Goal: Task Accomplishment & Management: Use online tool/utility

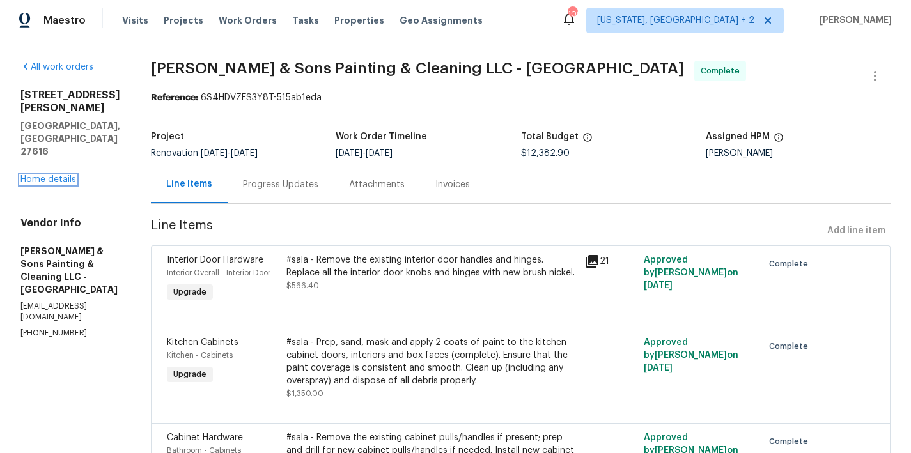
click at [42, 175] on link "Home details" at bounding box center [48, 179] width 56 height 9
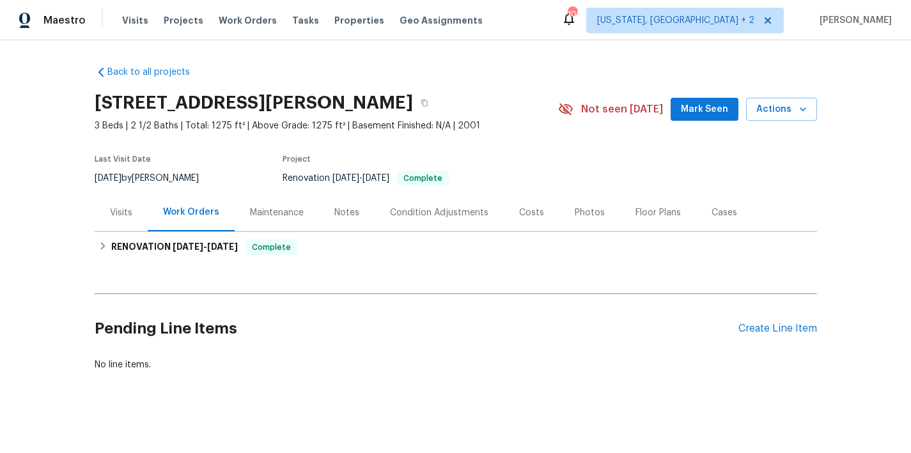
click at [536, 216] on div "Costs" at bounding box center [532, 213] width 56 height 38
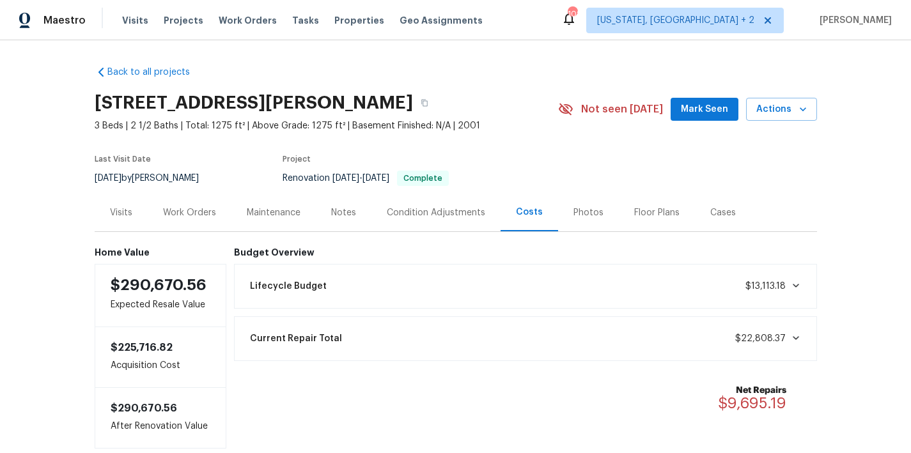
click at [586, 217] on div "Photos" at bounding box center [589, 213] width 30 height 13
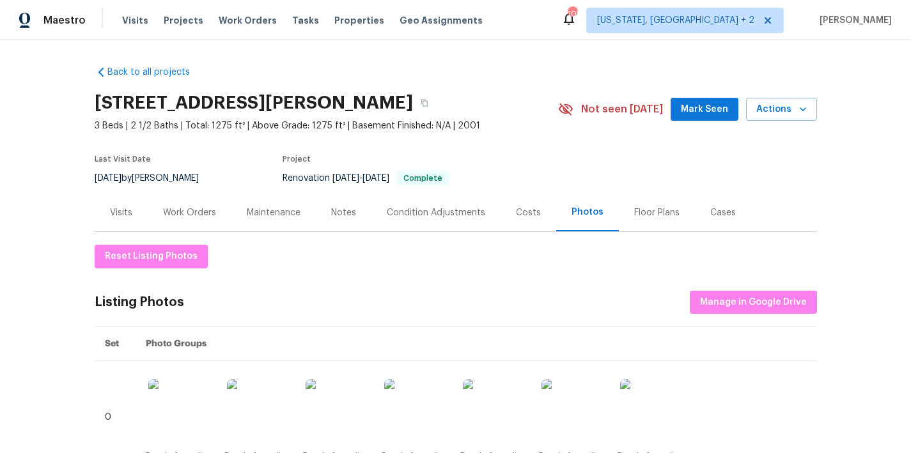
click at [193, 218] on div "Work Orders" at bounding box center [189, 213] width 53 height 13
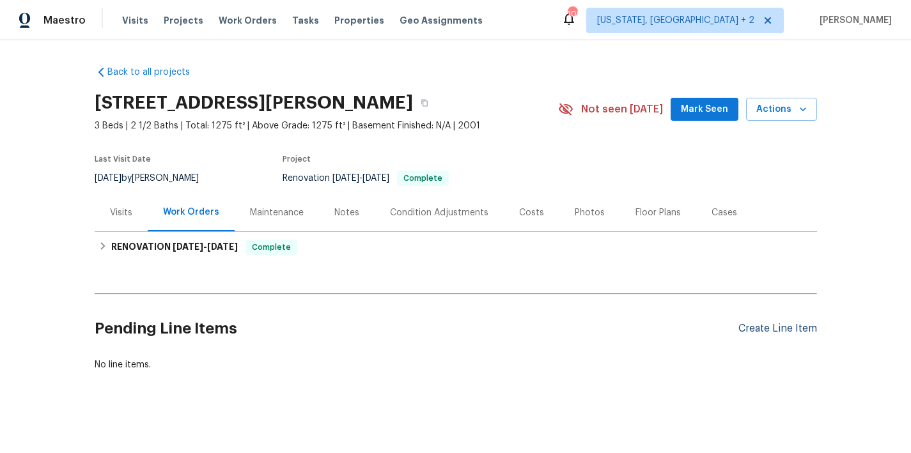
click at [755, 326] on div "Create Line Item" at bounding box center [778, 329] width 79 height 12
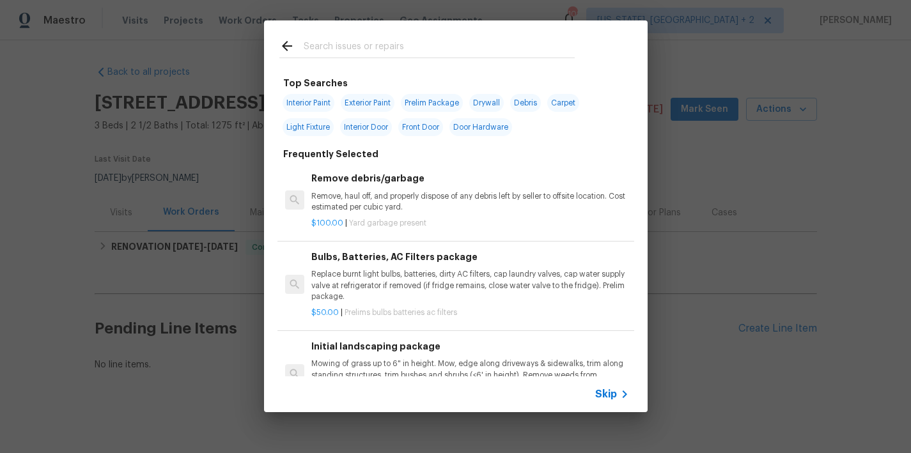
click at [347, 52] on input "text" at bounding box center [439, 47] width 271 height 19
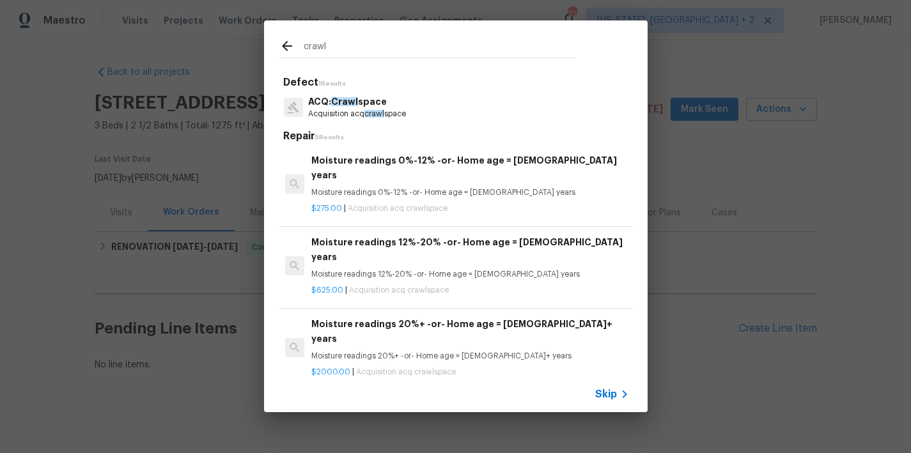
type input "crawl"
click at [613, 398] on span "Skip" at bounding box center [606, 394] width 22 height 13
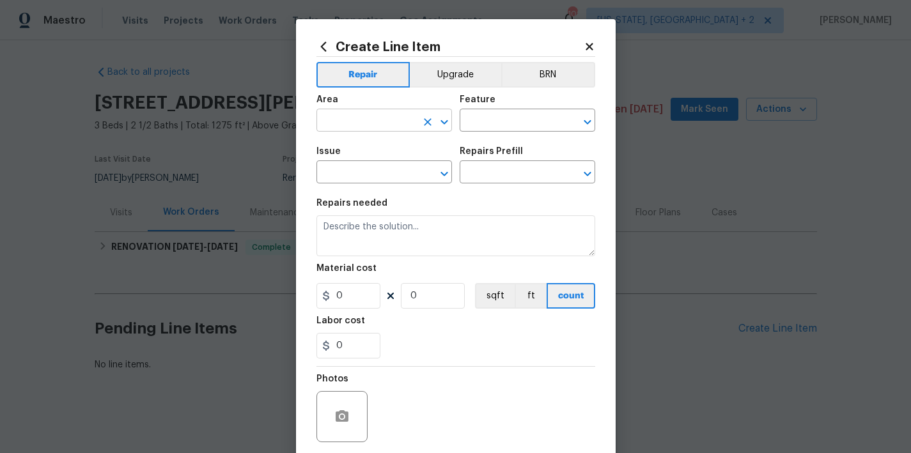
click at [350, 119] on input "text" at bounding box center [367, 122] width 100 height 20
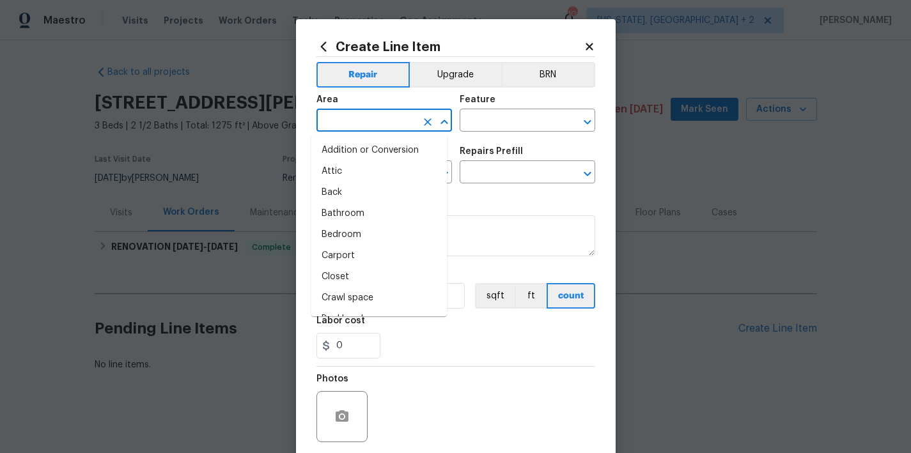
click at [317, 52] on icon at bounding box center [324, 47] width 14 height 14
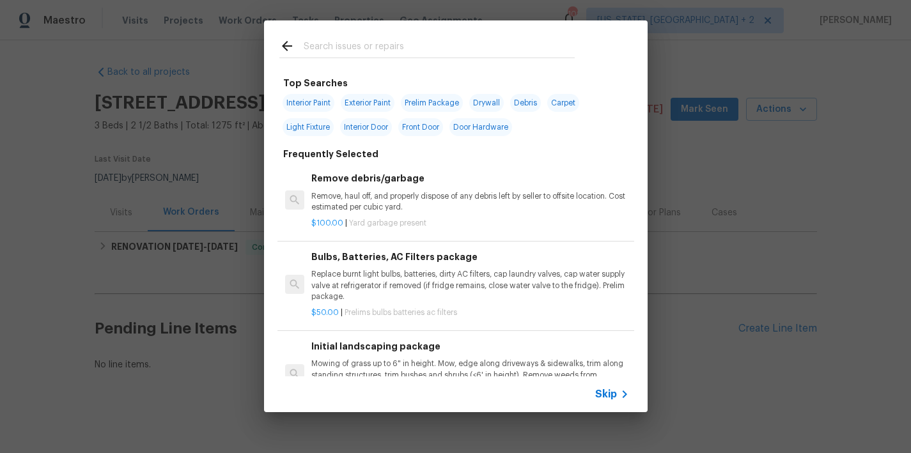
click at [347, 56] on input "text" at bounding box center [439, 47] width 271 height 19
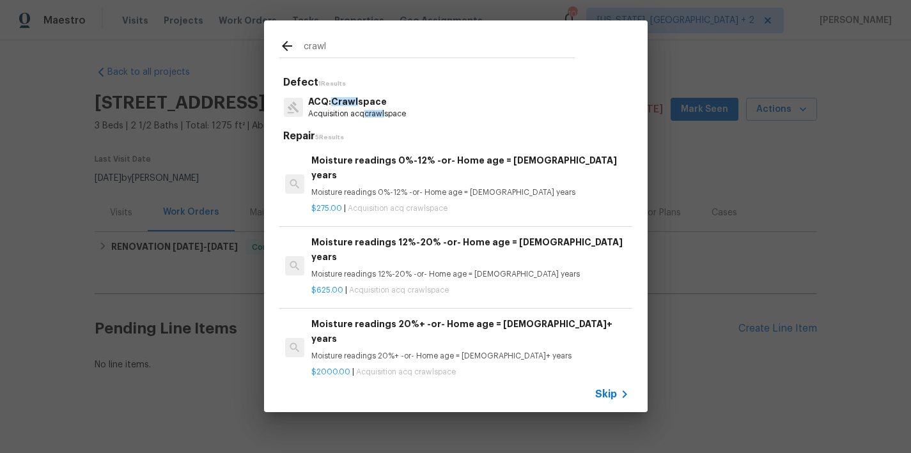
type input "crawl"
click at [444, 317] on div "Moisture readings 20%+ -or- Home age = 20+ years Moisture readings 20%+ -or- Ho…" at bounding box center [469, 339] width 317 height 45
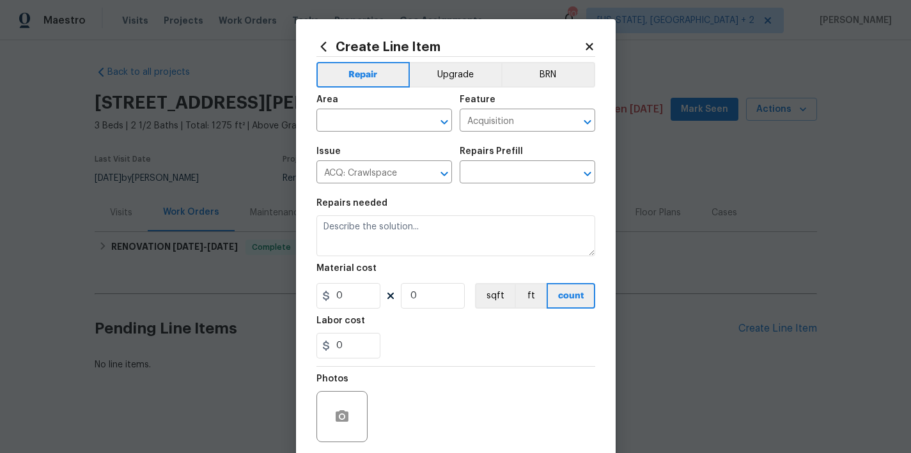
type textarea "Moisture readings 20%+ -or- Home age = 20+ years"
type input "1"
type input "Moisture readings 20%+ -or- Home age = 20+ years $2,000.00"
type input "2000"
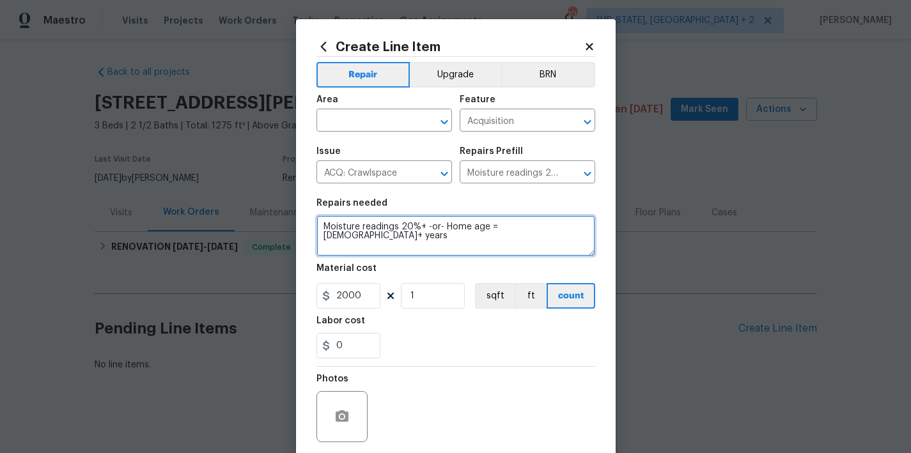
drag, startPoint x: 545, startPoint y: 231, endPoint x: 416, endPoint y: 227, distance: 129.9
click at [416, 227] on textarea "Moisture readings 20%+ -or- Home age = 20+ years" at bounding box center [456, 236] width 279 height 41
click at [446, 229] on textarea "Moisture readings 20% and stading water in crawl space. Find source of water an…" at bounding box center [456, 236] width 279 height 41
type textarea "Moisture readings 20% and standing water in crawl space. Find source of water a…"
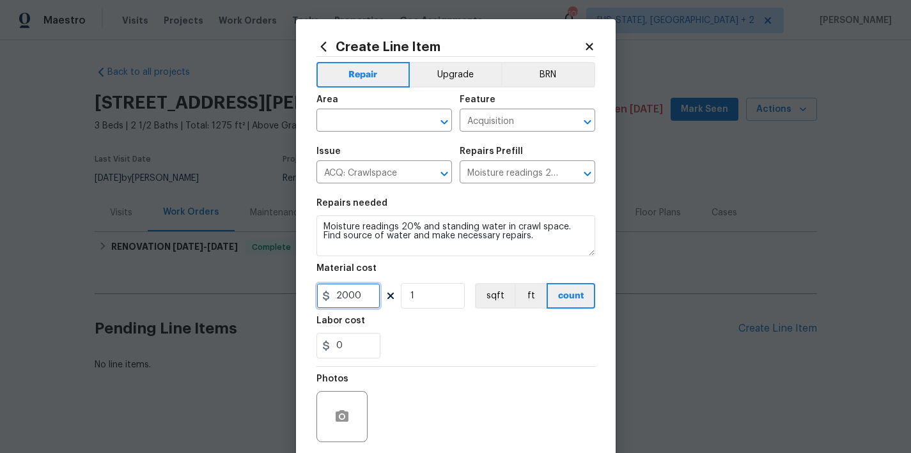
drag, startPoint x: 359, startPoint y: 296, endPoint x: 327, endPoint y: 296, distance: 32.6
click at [327, 296] on input "2000" at bounding box center [349, 296] width 64 height 26
type input "350"
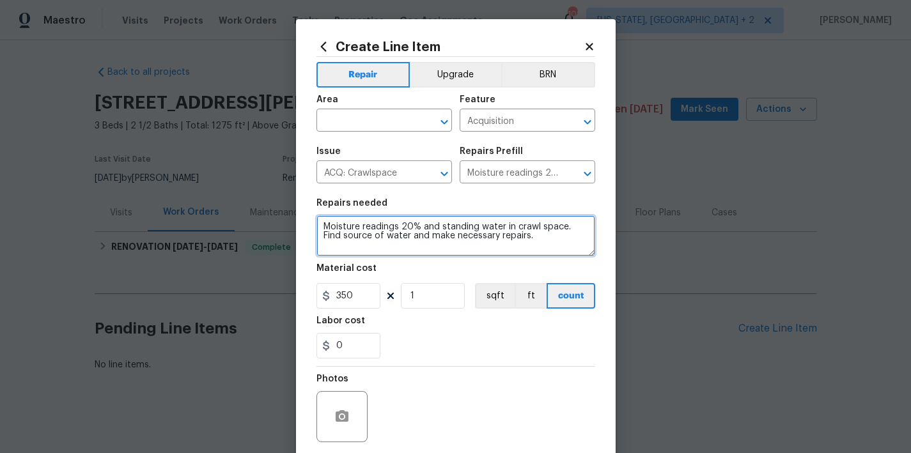
click at [317, 226] on textarea "Moisture readings 20% and standing water in crawl space. Find source of water a…" at bounding box center [456, 236] width 279 height 41
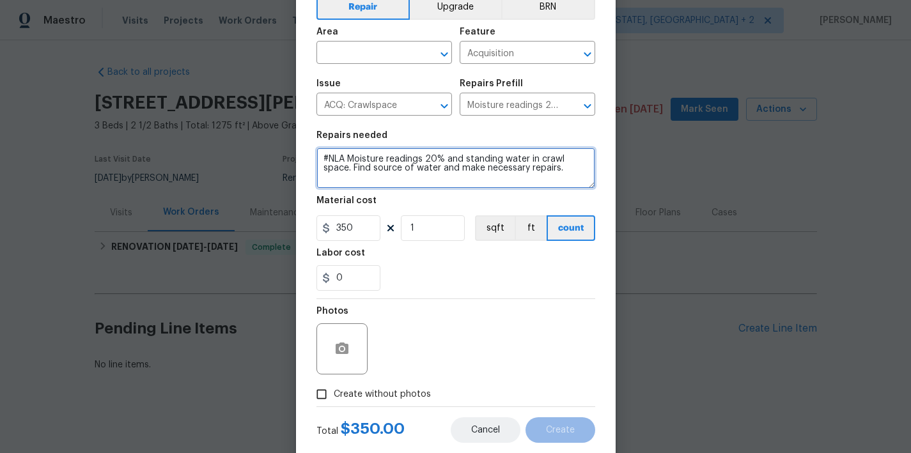
scroll to position [98, 0]
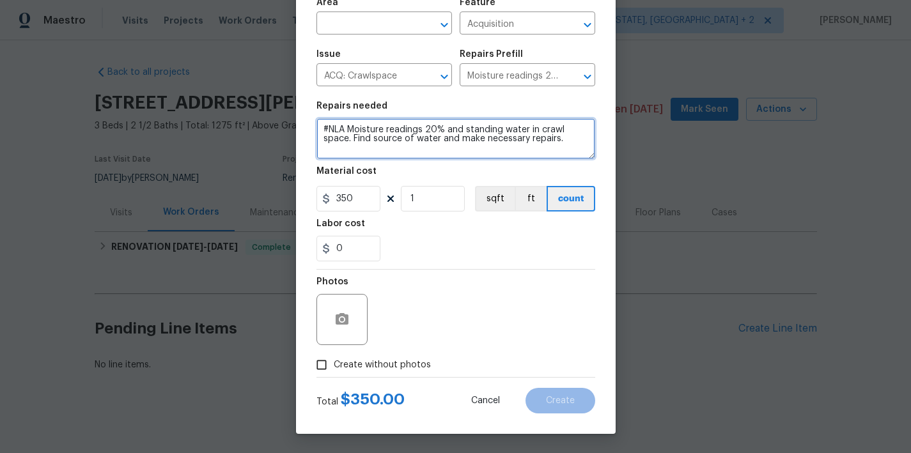
type textarea "#NLA Moisture readings 20% and standing water in crawl space. Find source of wa…"
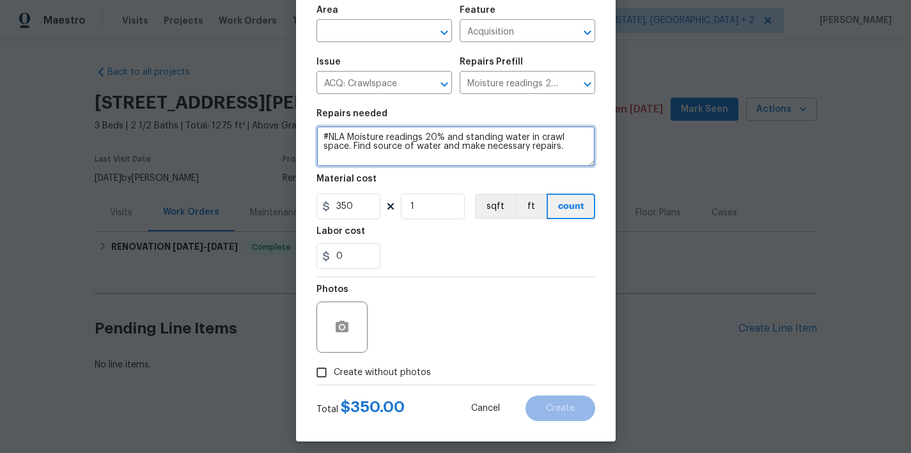
scroll to position [89, 0]
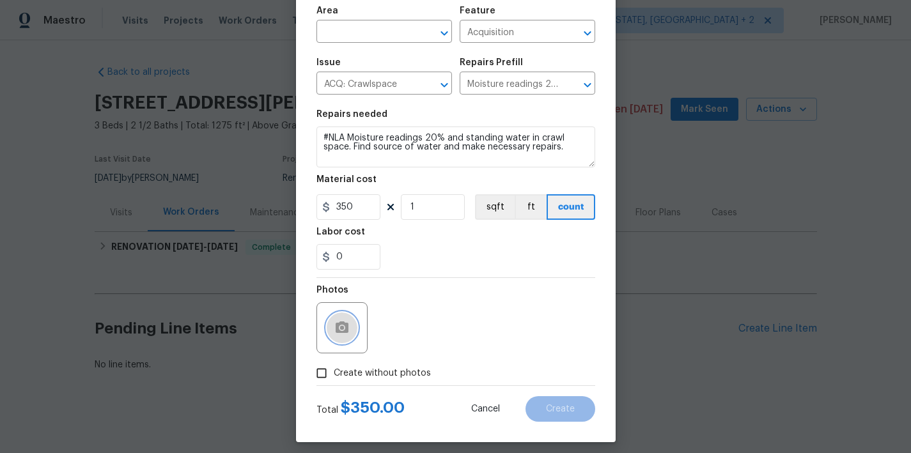
click at [329, 330] on button "button" at bounding box center [342, 328] width 31 height 31
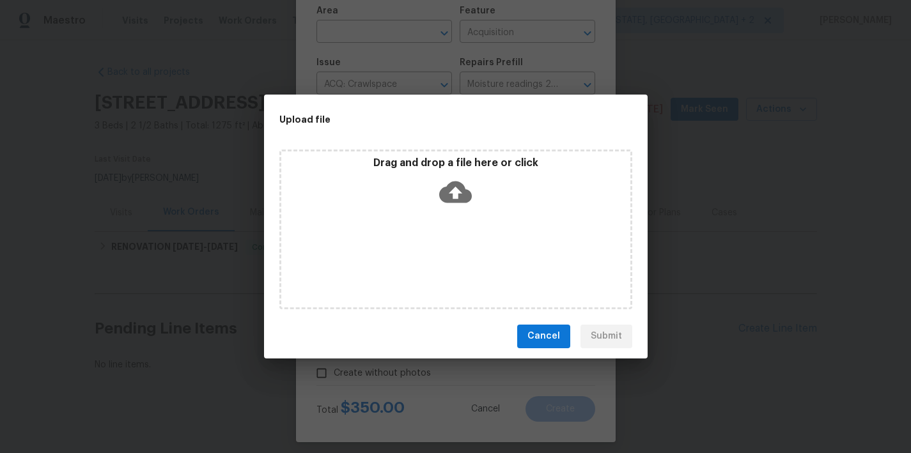
click at [450, 177] on icon at bounding box center [455, 192] width 33 height 33
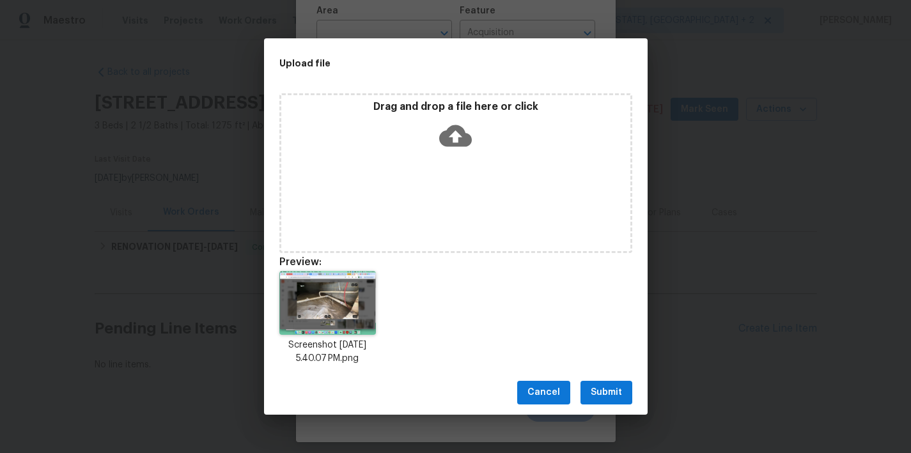
click at [619, 393] on span "Submit" at bounding box center [606, 393] width 31 height 16
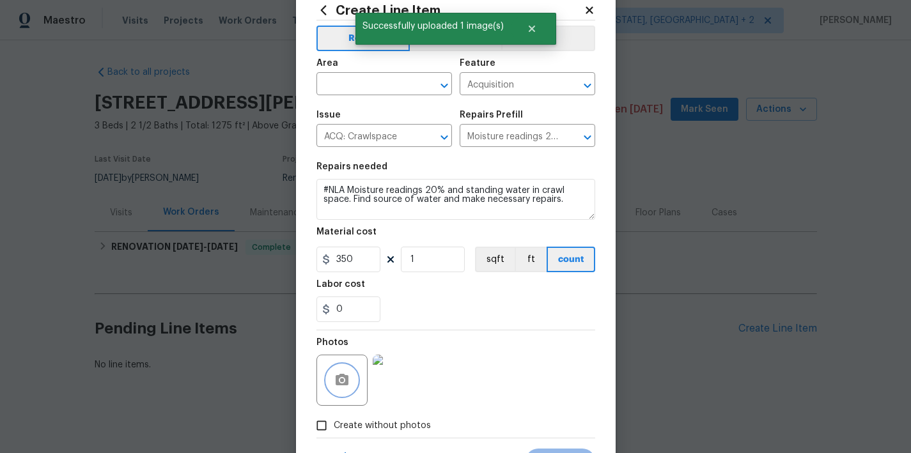
scroll to position [0, 0]
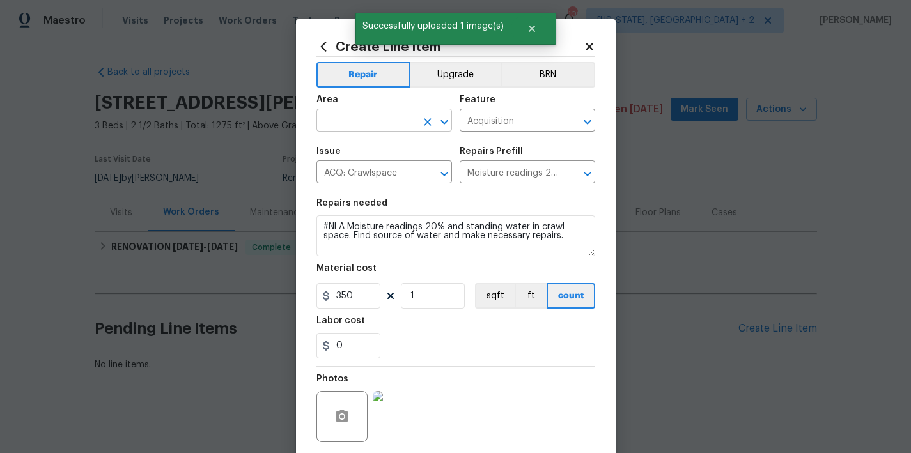
click at [373, 127] on input "text" at bounding box center [367, 122] width 100 height 20
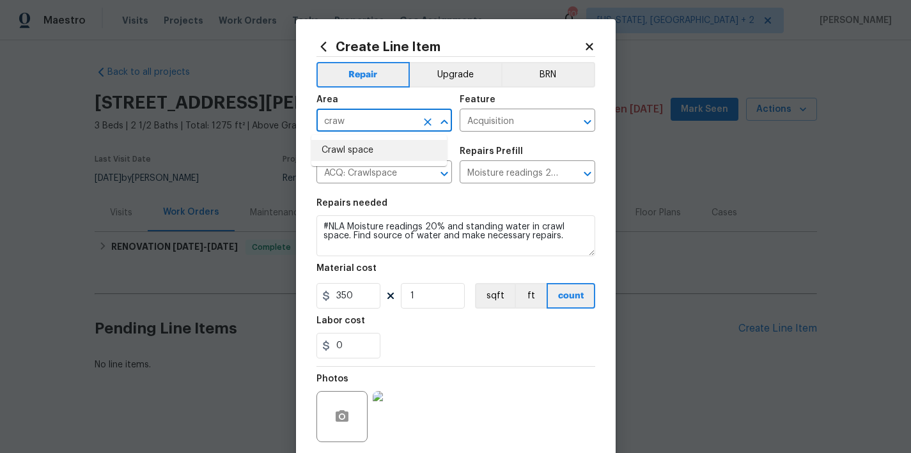
click at [361, 143] on li "Crawl space" at bounding box center [379, 150] width 136 height 21
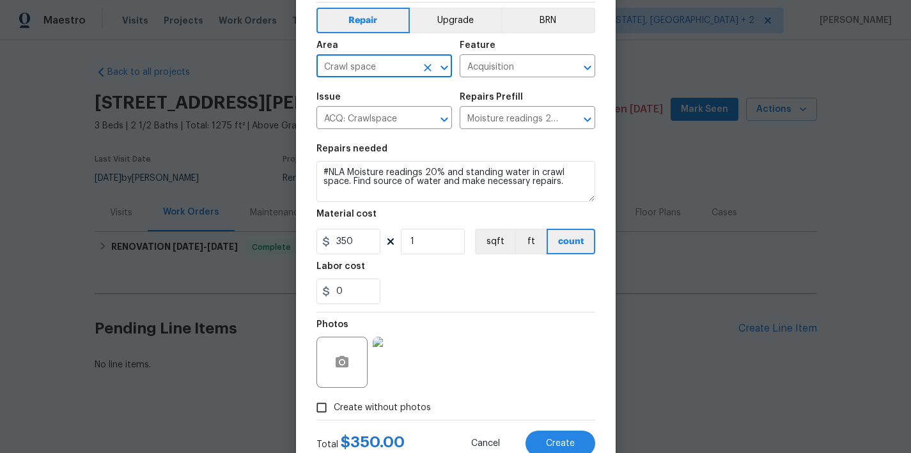
scroll to position [98, 0]
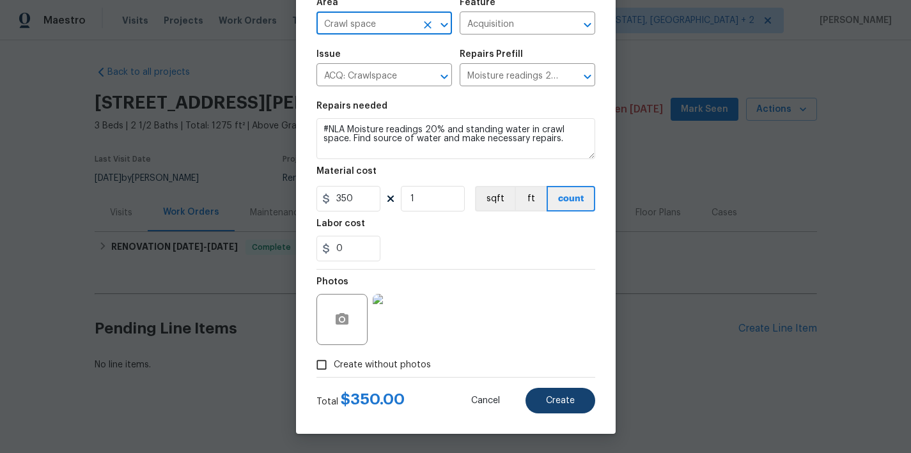
type input "Crawl space"
click at [573, 405] on button "Create" at bounding box center [561, 401] width 70 height 26
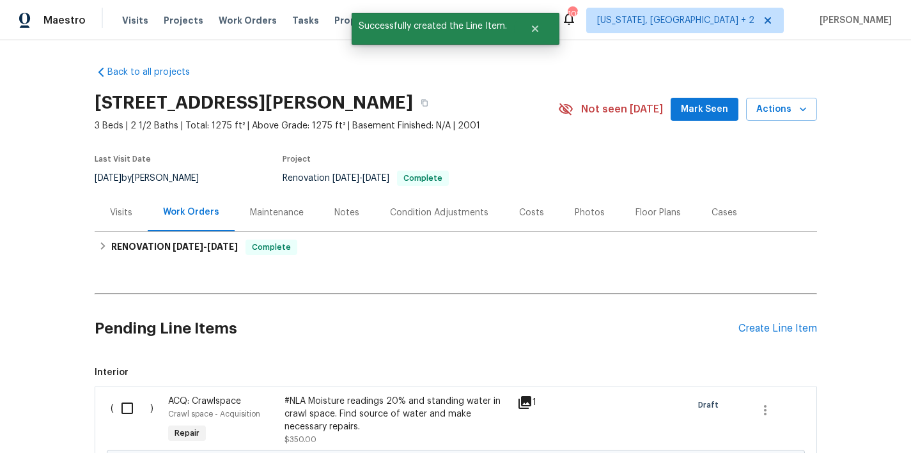
click at [785, 337] on div "Pending Line Items Create Line Item" at bounding box center [456, 328] width 723 height 59
click at [785, 326] on div "Create Line Item" at bounding box center [778, 329] width 79 height 12
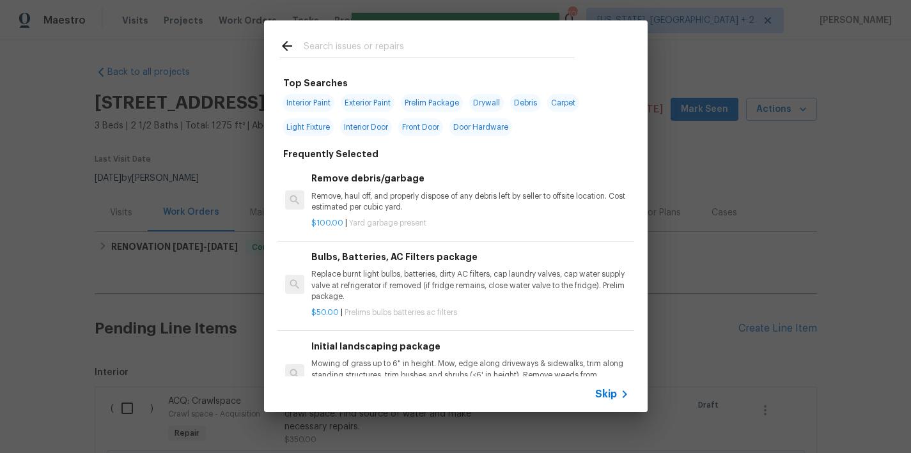
drag, startPoint x: 359, startPoint y: 58, endPoint x: 361, endPoint y: 47, distance: 11.0
click at [359, 54] on input "text" at bounding box center [439, 47] width 271 height 19
click at [361, 46] on input "text" at bounding box center [439, 47] width 271 height 19
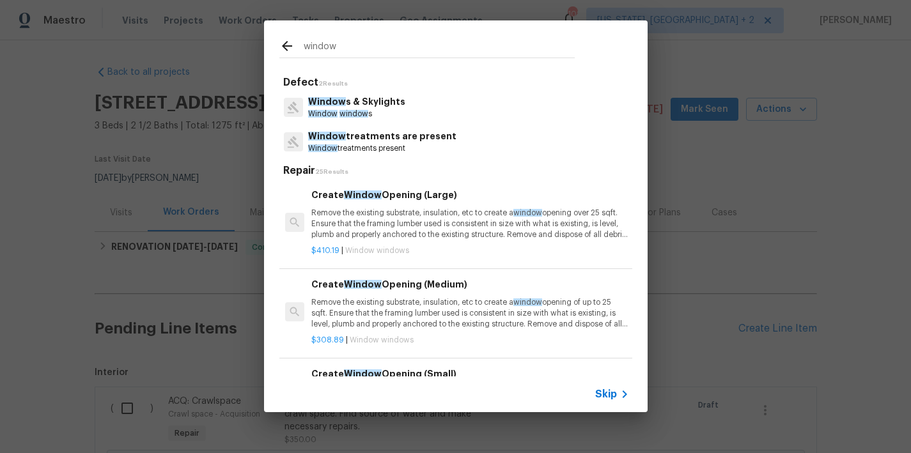
type input "window"
click at [365, 102] on p "Window s & Skylights" at bounding box center [356, 101] width 97 height 13
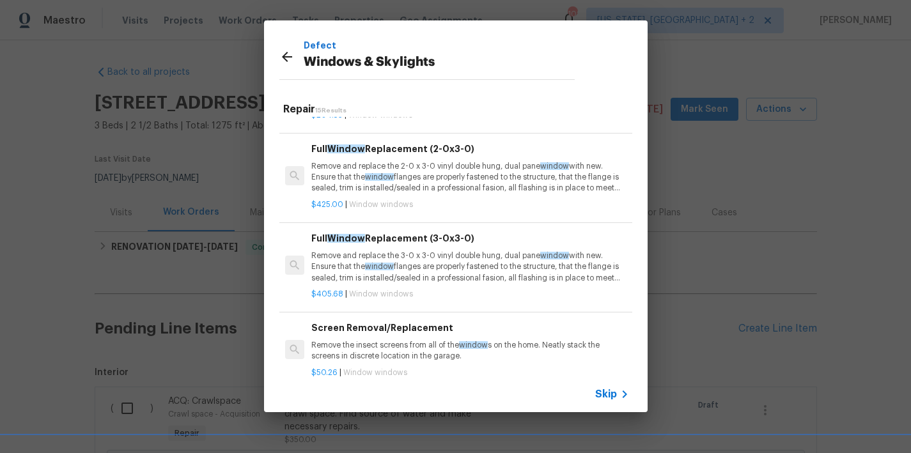
scroll to position [251, 0]
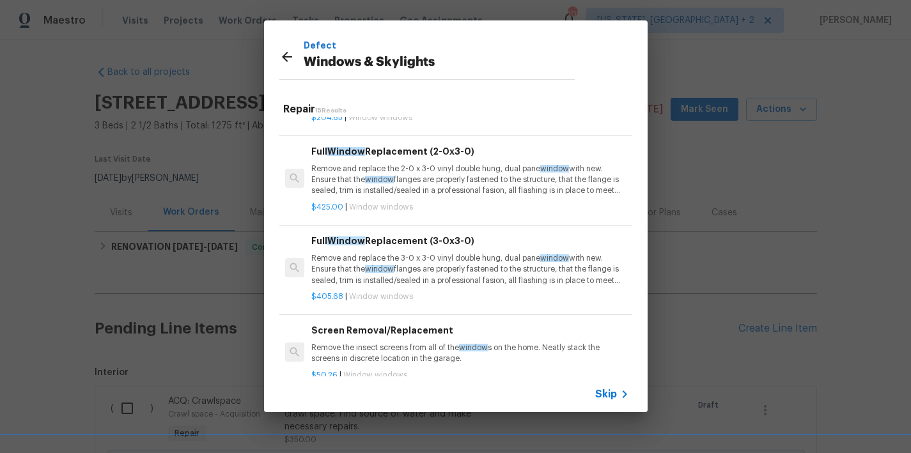
click at [432, 266] on p "Remove and replace the 3-0 x 3-0 vinyl double hung, dual pane window with new. …" at bounding box center [469, 269] width 317 height 33
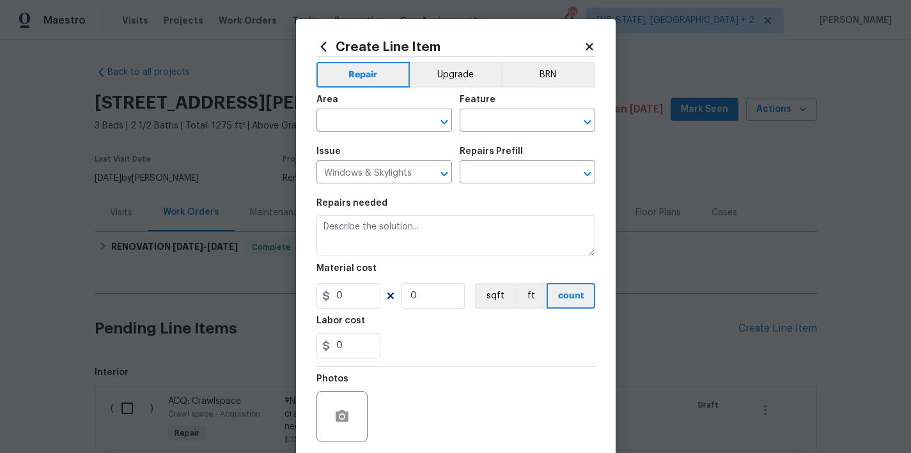
type input "Full Window Replacement (3-0x3-0) $405.68"
type textarea "Remove and replace the 3-0 x 3-0 vinyl double hung, dual pane window with new. …"
type input "405.68"
type input "1"
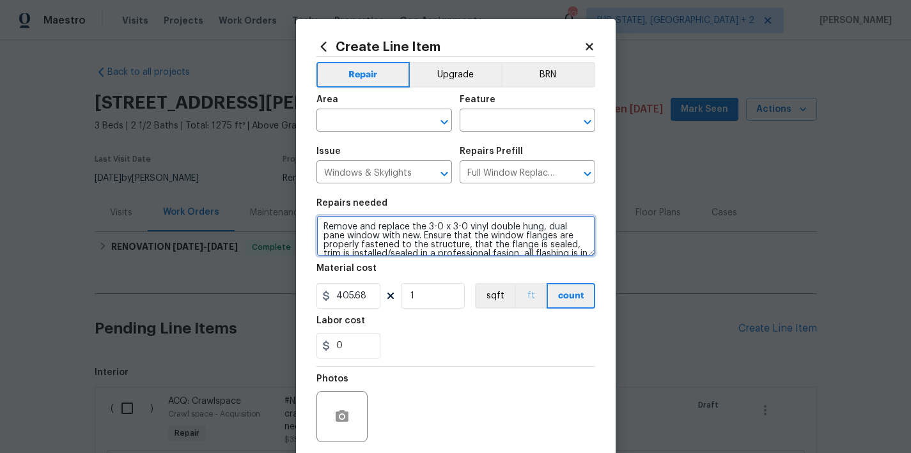
scroll to position [36, 0]
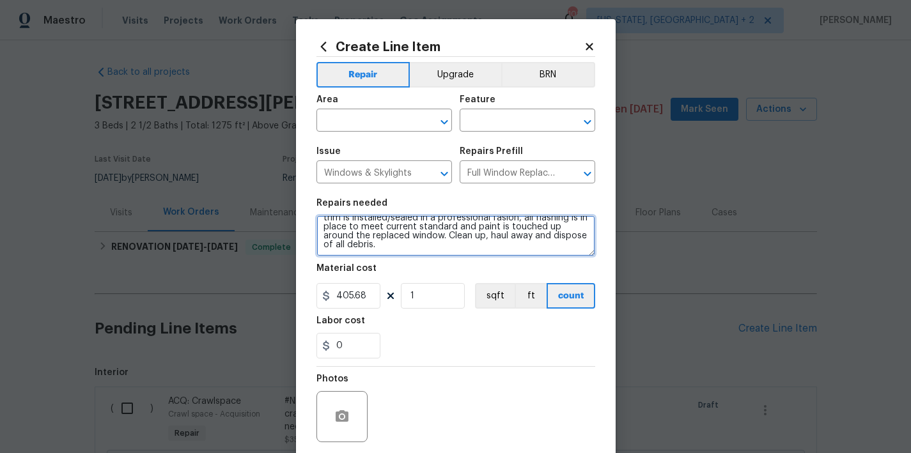
drag, startPoint x: 320, startPoint y: 226, endPoint x: 576, endPoint y: 303, distance: 267.2
click at [576, 303] on section "Repairs needed Remove and replace the 3-0 x 3-0 vinyl double hung, dual pane wi…" at bounding box center [456, 278] width 279 height 175
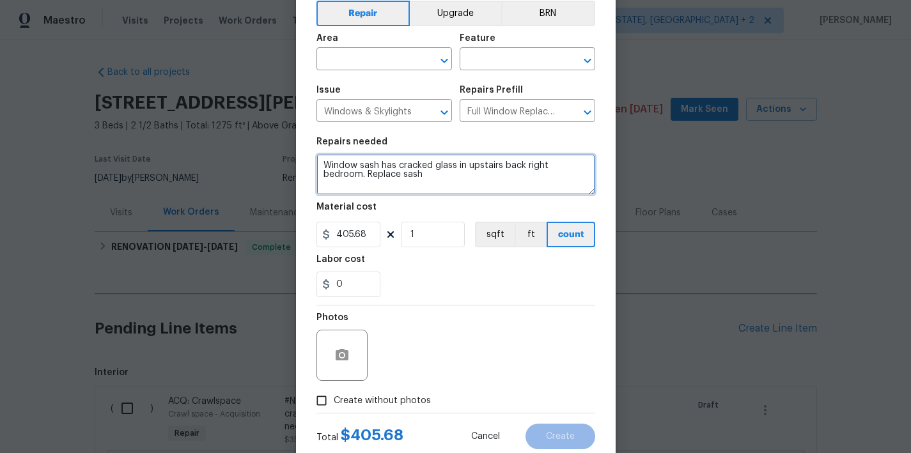
scroll to position [98, 0]
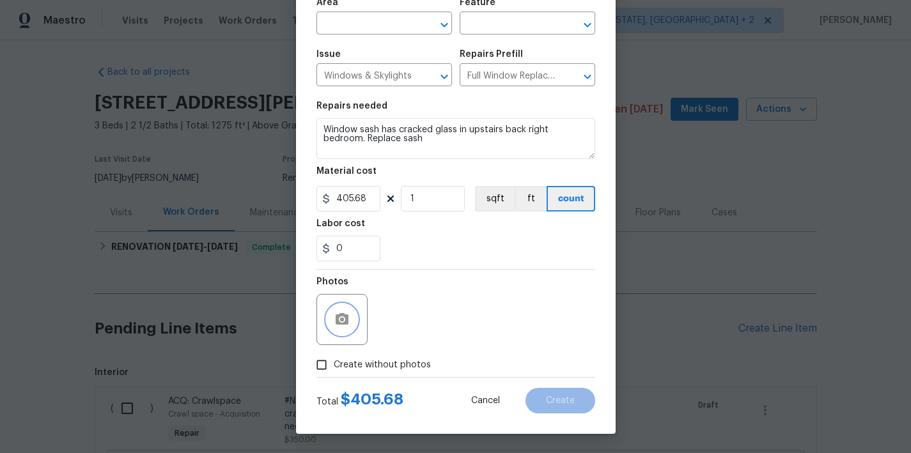
click at [341, 322] on icon "button" at bounding box center [342, 319] width 13 height 12
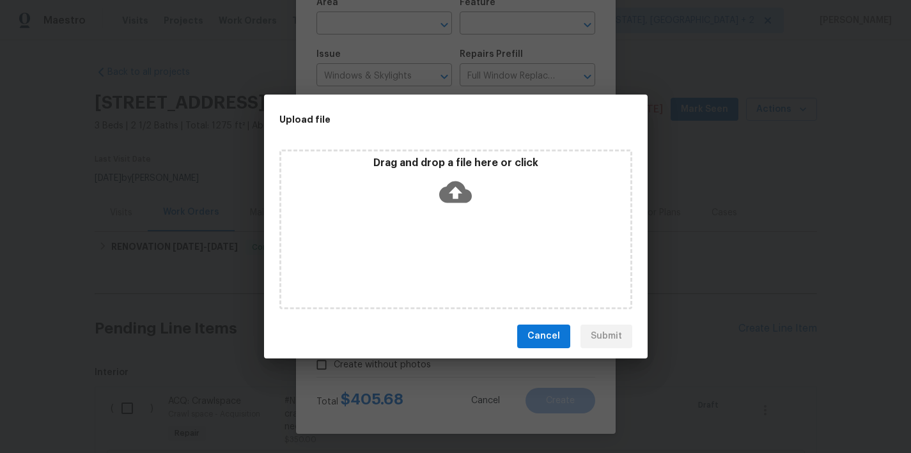
click at [446, 200] on icon at bounding box center [455, 192] width 33 height 22
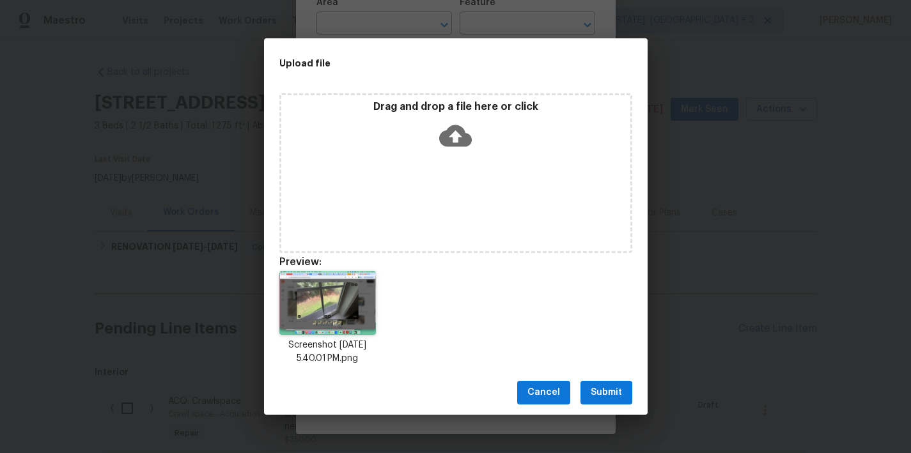
click at [609, 398] on span "Submit" at bounding box center [606, 393] width 31 height 16
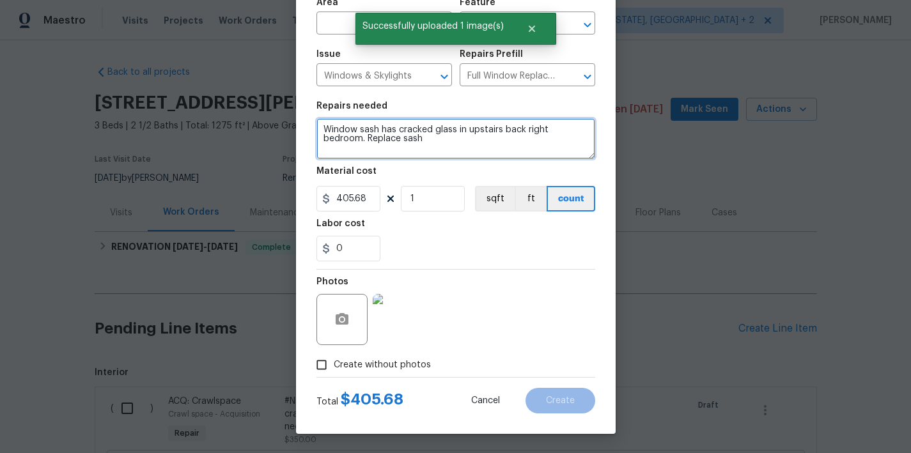
click at [441, 140] on textarea "Window sash has cracked glass in upstairs back right bedroom. Replace sash" at bounding box center [456, 138] width 279 height 41
click at [317, 127] on textarea "Window sash has cracked glass in upstairs back right bedroom. Replace sash" at bounding box center [456, 138] width 279 height 41
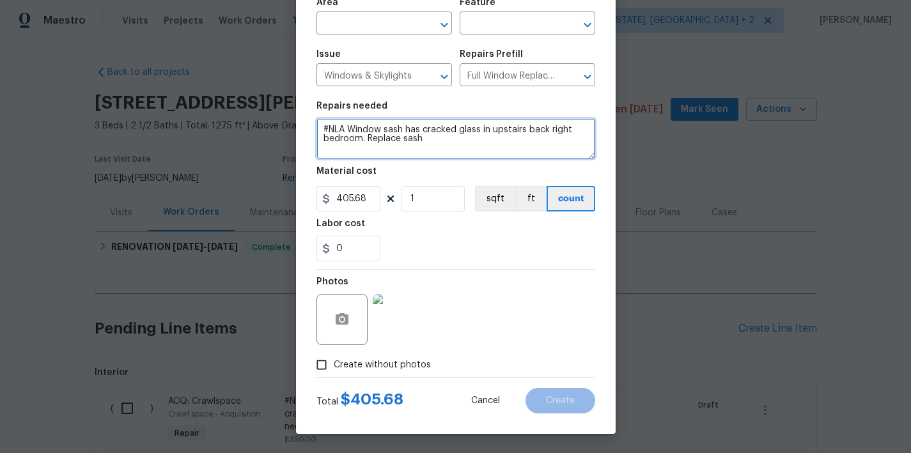
type textarea "#NLA Window sash has cracked glass in upstairs back right bedroom. Replace sash"
click at [506, 317] on div "Photos" at bounding box center [456, 311] width 279 height 83
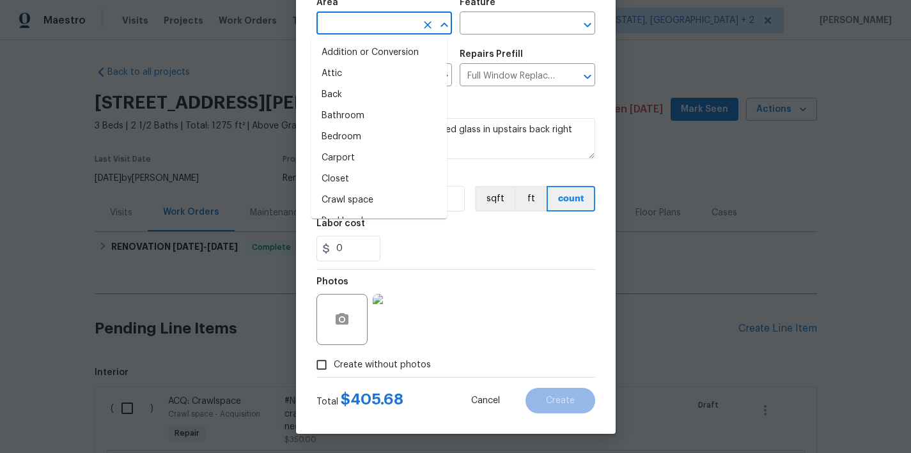
click at [365, 22] on input "text" at bounding box center [367, 25] width 100 height 20
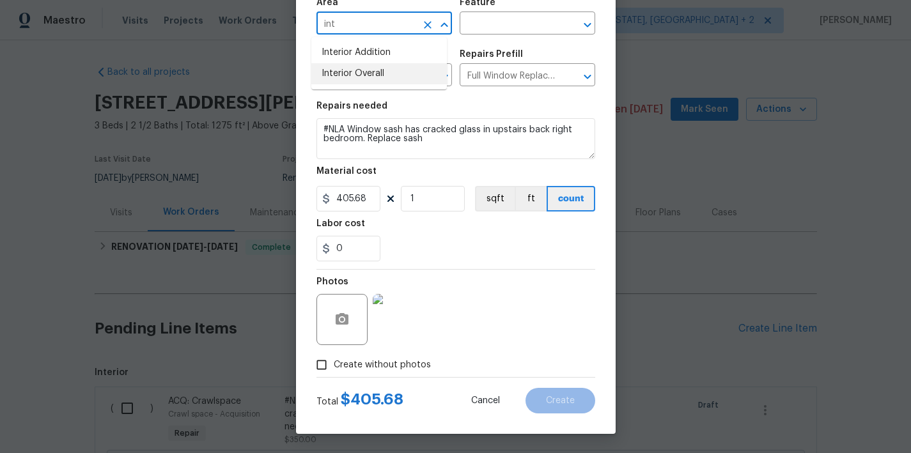
click at [367, 75] on li "Interior Overall" at bounding box center [379, 73] width 136 height 21
type input "Interior Overall"
click at [482, 24] on input "text" at bounding box center [510, 25] width 100 height 20
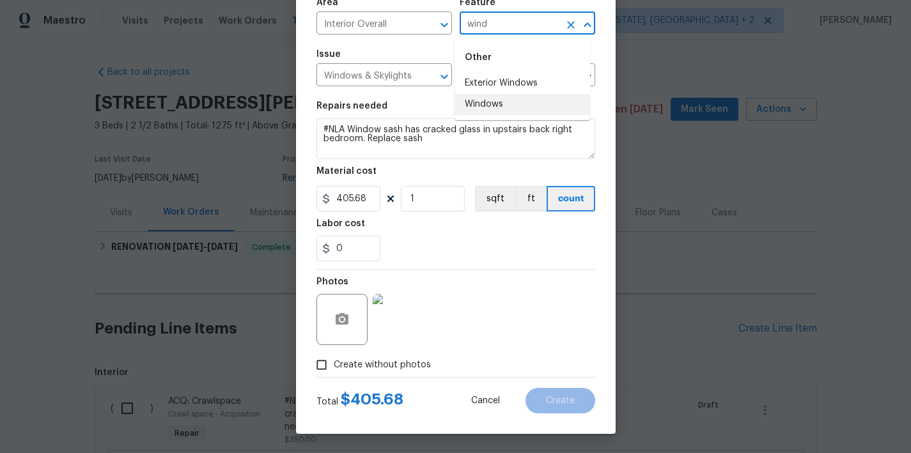
click at [486, 101] on li "Windows" at bounding box center [523, 104] width 136 height 21
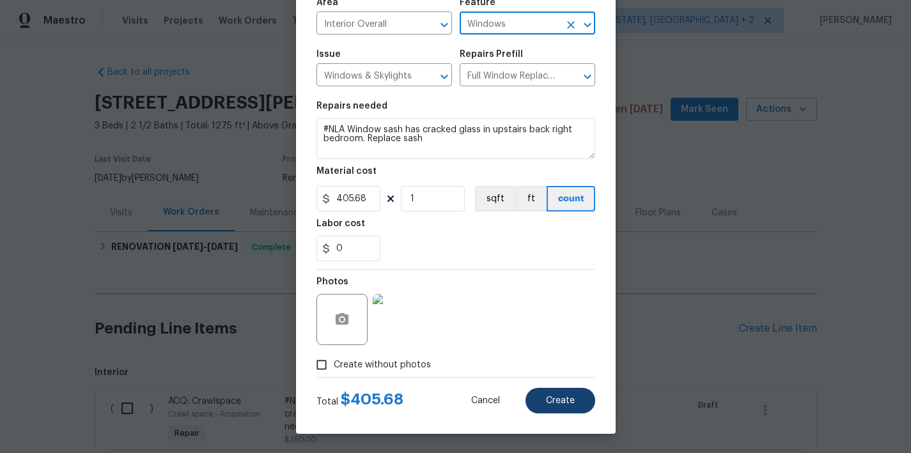
type input "Windows"
click at [571, 399] on button "Create" at bounding box center [561, 401] width 70 height 26
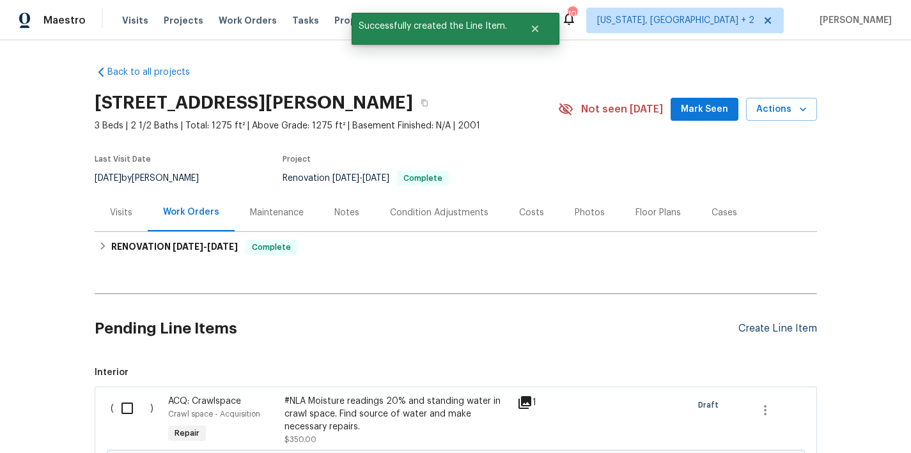
click at [779, 330] on div "Create Line Item" at bounding box center [778, 329] width 79 height 12
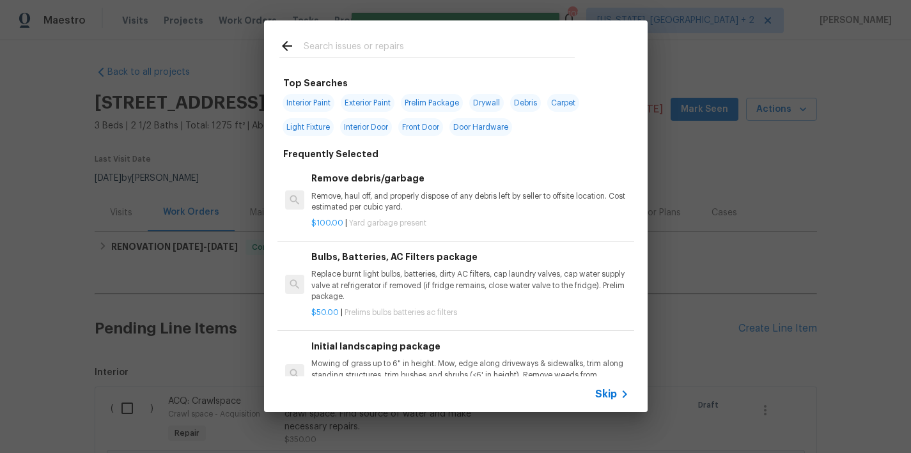
click at [347, 48] on input "text" at bounding box center [439, 47] width 271 height 19
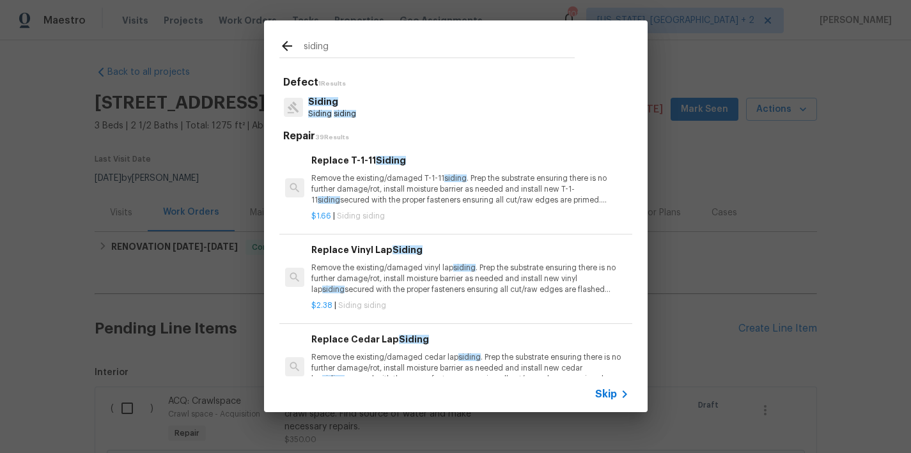
type input "siding"
click at [332, 104] on span "Siding" at bounding box center [323, 101] width 30 height 9
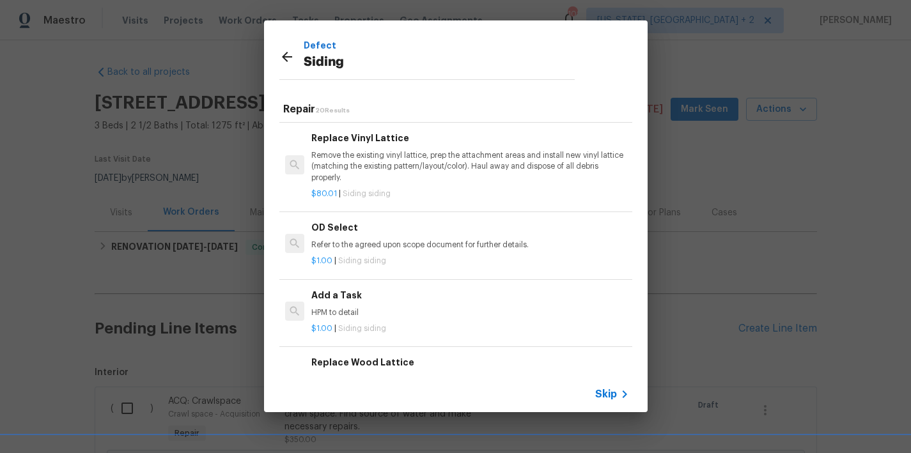
scroll to position [624, 0]
click at [335, 296] on h6 "Add a Task" at bounding box center [469, 295] width 317 height 14
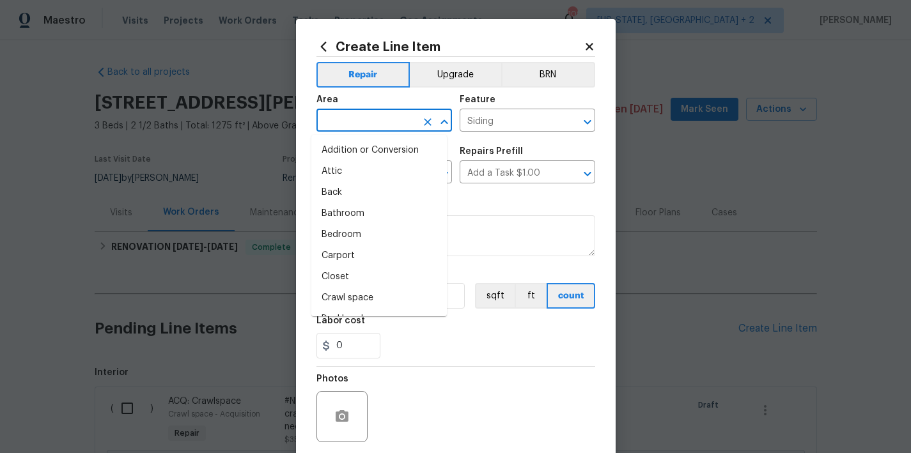
click at [358, 126] on input "text" at bounding box center [367, 122] width 100 height 20
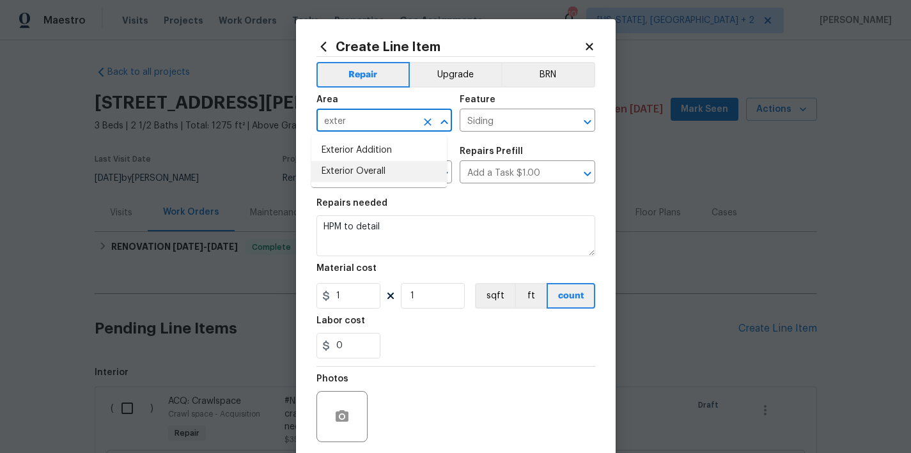
click at [354, 172] on li "Exterior Overall" at bounding box center [379, 171] width 136 height 21
type input "Exterior Overall"
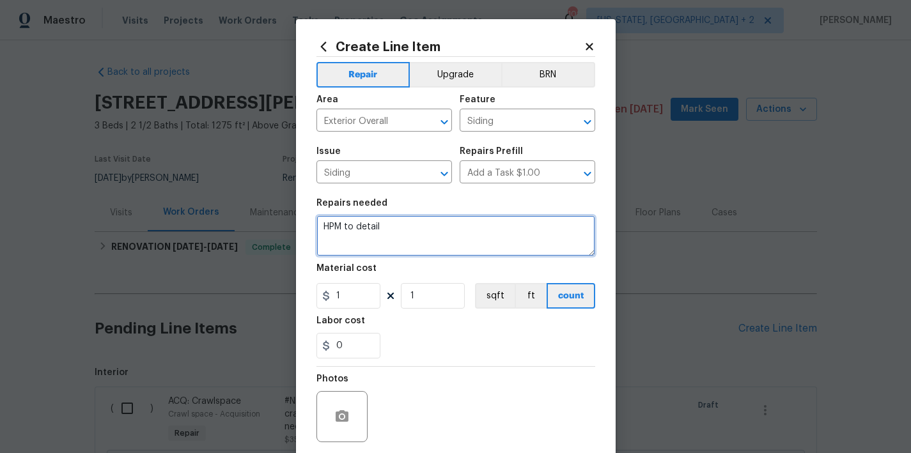
drag, startPoint x: 398, startPoint y: 228, endPoint x: 301, endPoint y: 228, distance: 97.2
click at [301, 228] on div "Create Line Item Repair Upgrade BRN Area Exterior Overall ​ Feature Siding ​ Is…" at bounding box center [456, 275] width 320 height 512
type textarea "#NLA add new small section of siding at top of right elevation"
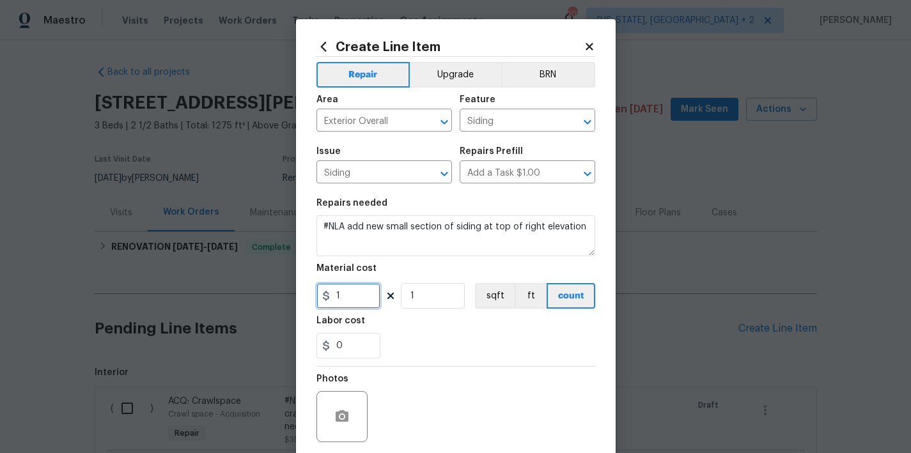
click at [347, 301] on input "1" at bounding box center [349, 296] width 64 height 26
type input "125"
click at [344, 437] on div at bounding box center [342, 416] width 51 height 51
click at [343, 412] on icon "button" at bounding box center [342, 417] width 13 height 12
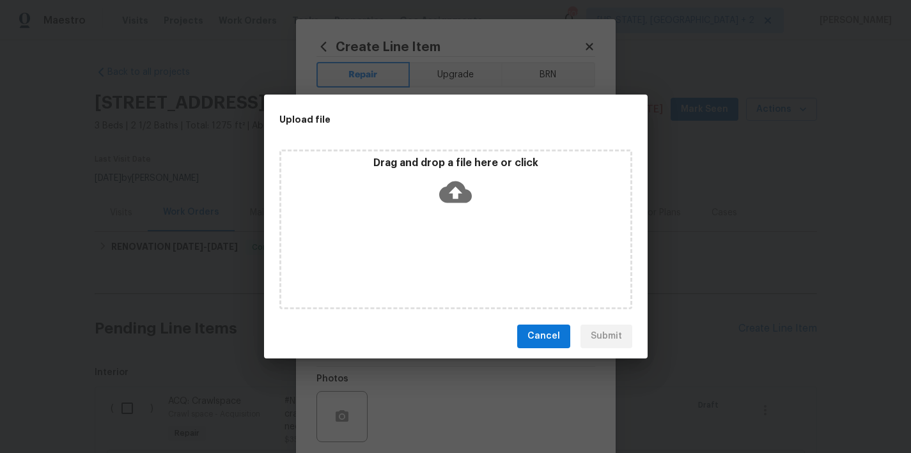
click at [460, 189] on icon at bounding box center [455, 192] width 33 height 22
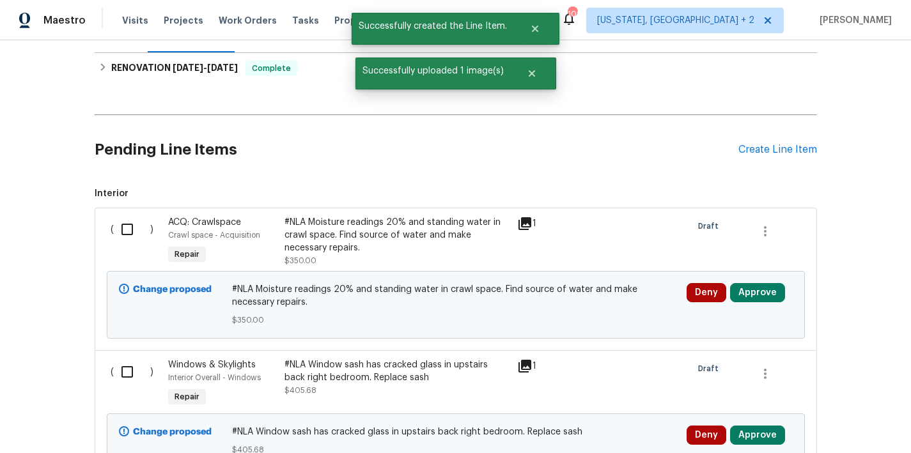
scroll to position [149, 0]
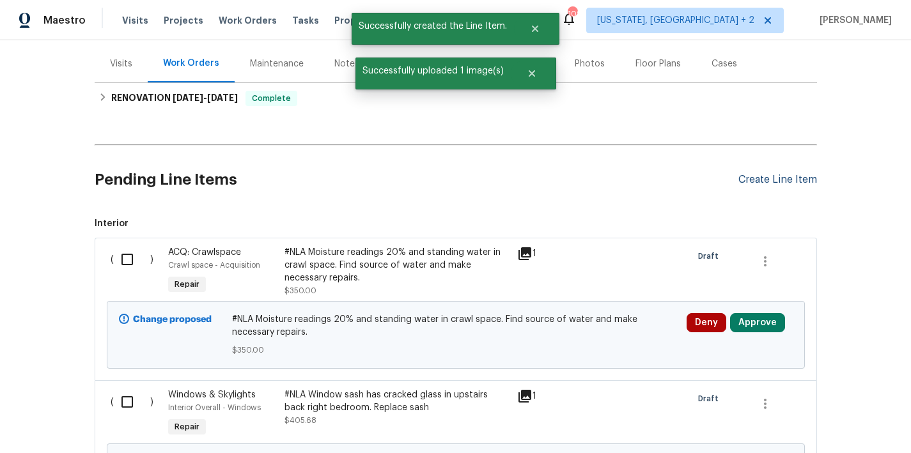
click at [795, 178] on div "Create Line Item" at bounding box center [778, 180] width 79 height 12
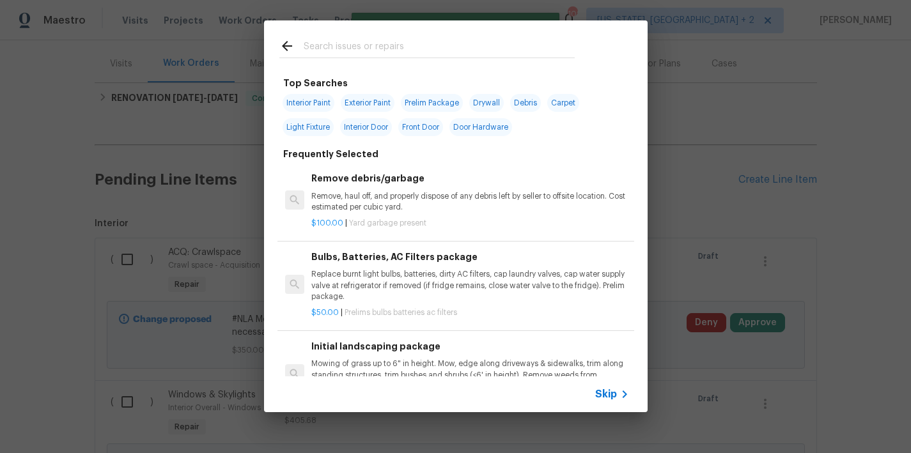
click at [329, 47] on input "text" at bounding box center [439, 47] width 271 height 19
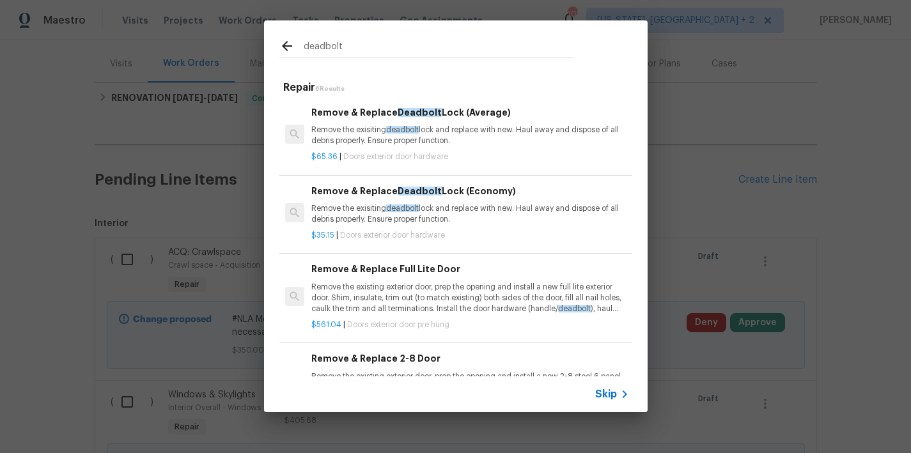
type input "deadbolt"
click at [357, 138] on p "Remove the exisiting deadbolt lock and replace with new. Haul away and dispose …" at bounding box center [469, 136] width 317 height 22
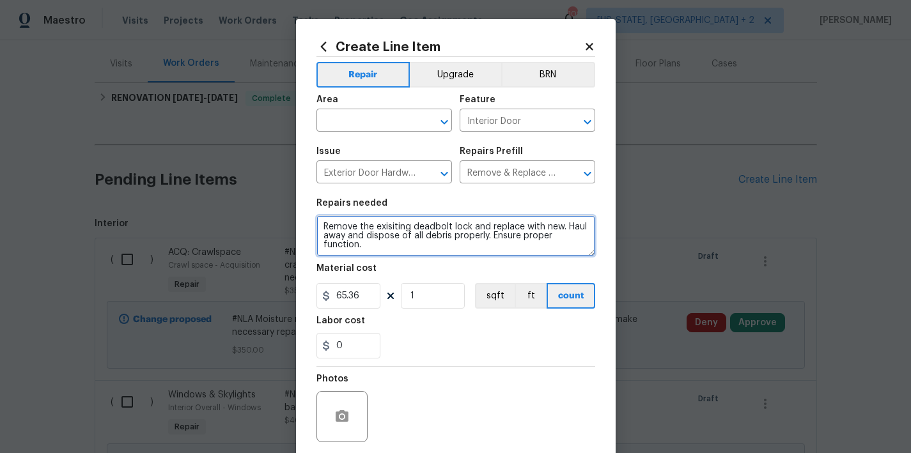
click at [557, 226] on textarea "Remove the exisiting deadbolt lock and replace with new. Haul away and dispose …" at bounding box center [456, 236] width 279 height 41
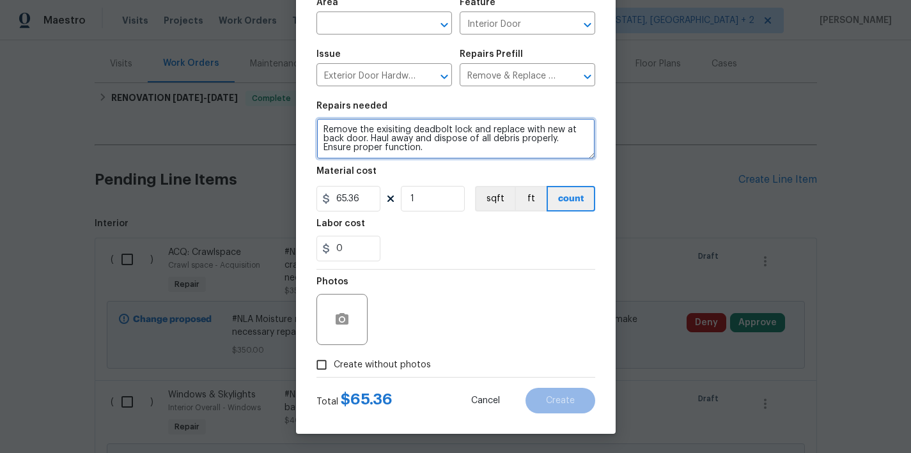
type textarea "Remove the exisiting deadbolt lock and replace with new at back door. Haul away…"
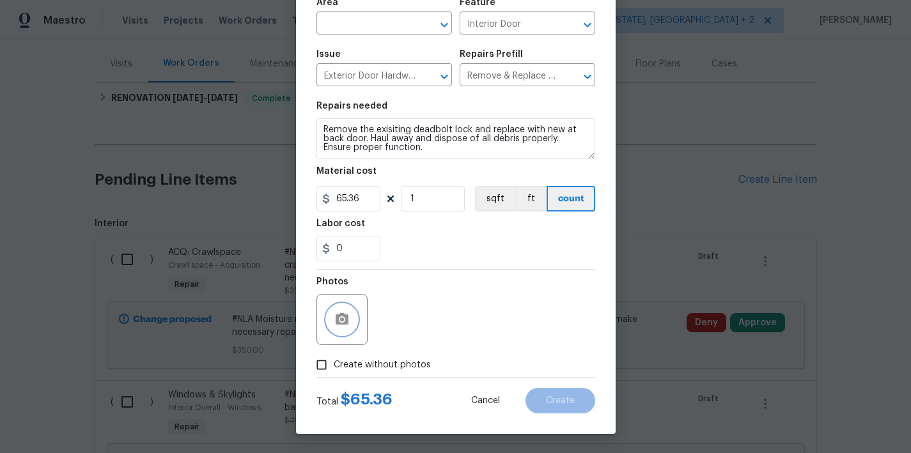
click at [345, 315] on button "button" at bounding box center [342, 319] width 31 height 31
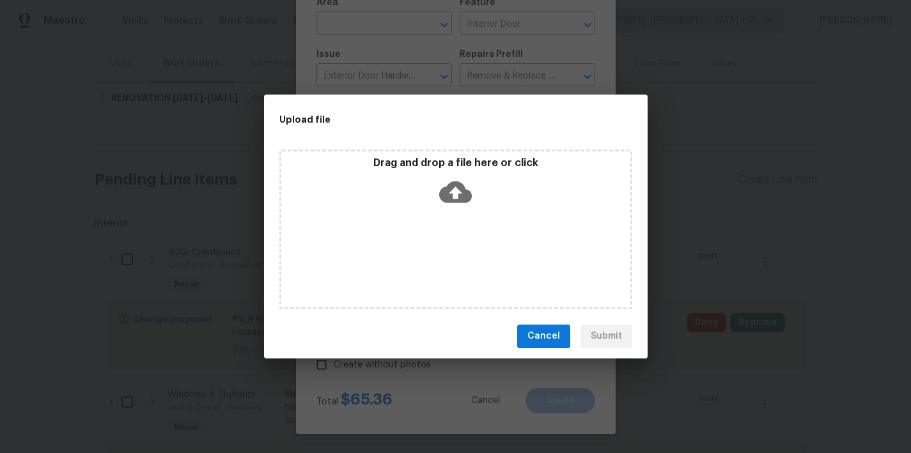
click at [457, 187] on icon at bounding box center [455, 192] width 33 height 33
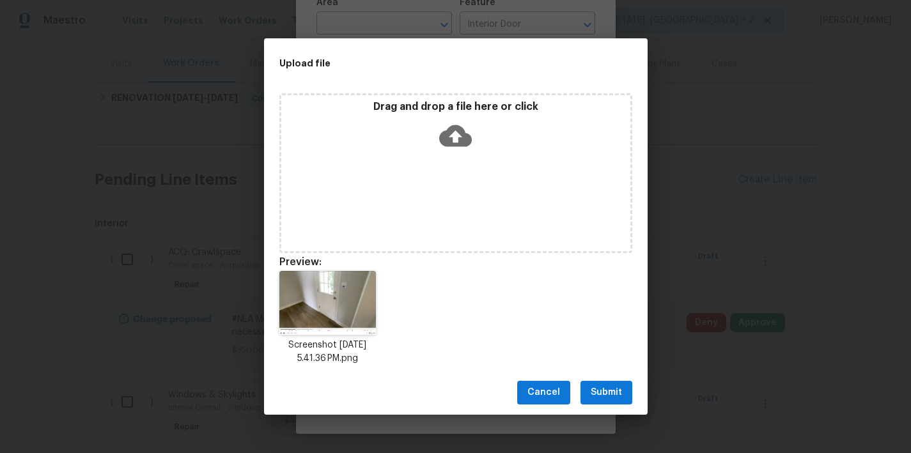
click at [611, 395] on span "Submit" at bounding box center [606, 393] width 31 height 16
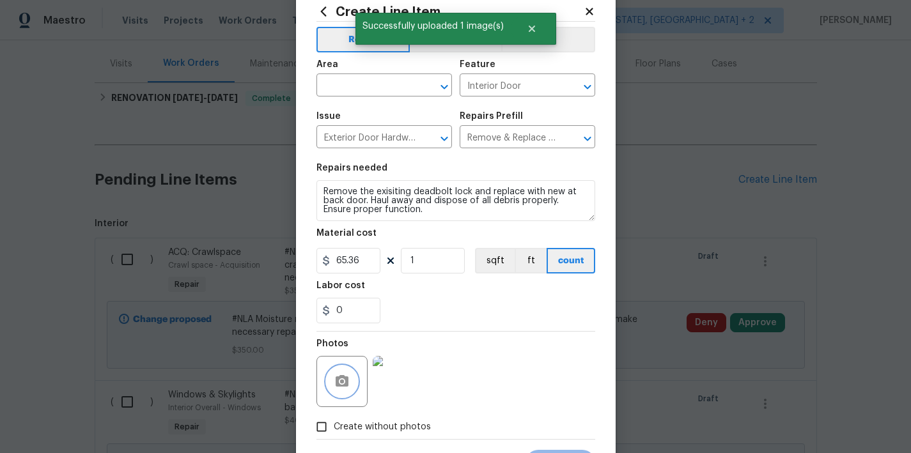
scroll to position [0, 0]
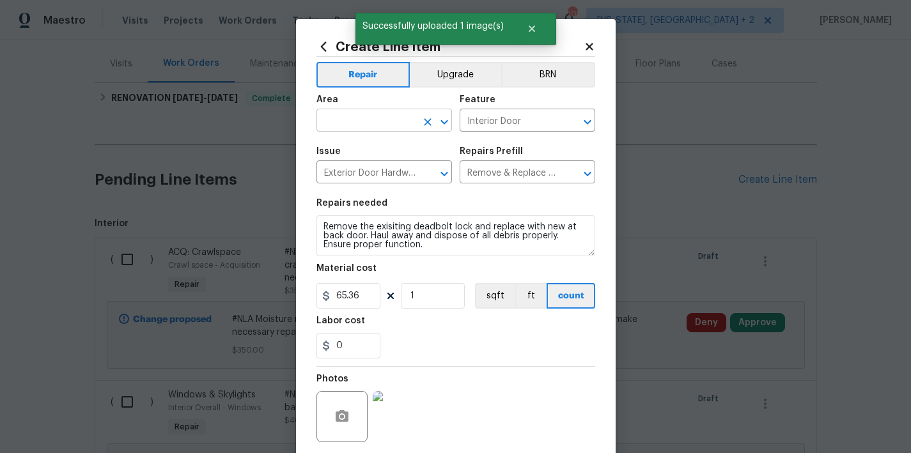
click at [344, 123] on input "text" at bounding box center [367, 122] width 100 height 20
type input "d"
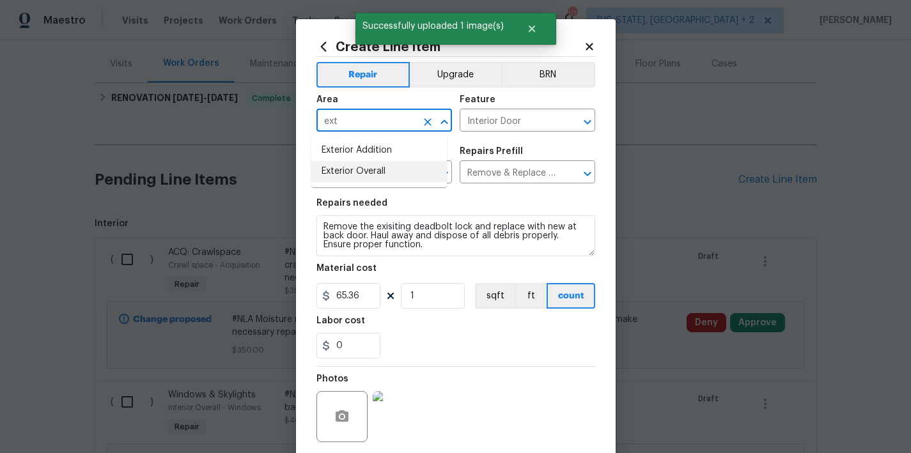
click at [385, 171] on li "Exterior Overall" at bounding box center [379, 171] width 136 height 21
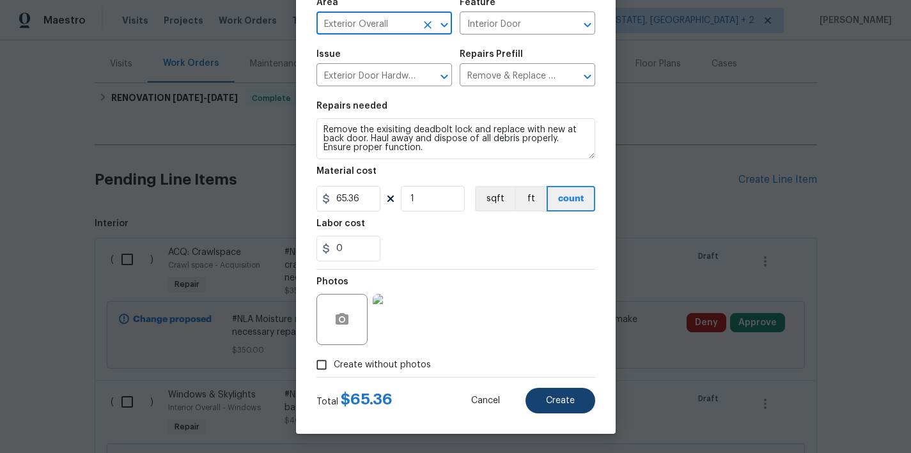
type input "Exterior Overall"
click at [567, 405] on span "Create" at bounding box center [560, 401] width 29 height 10
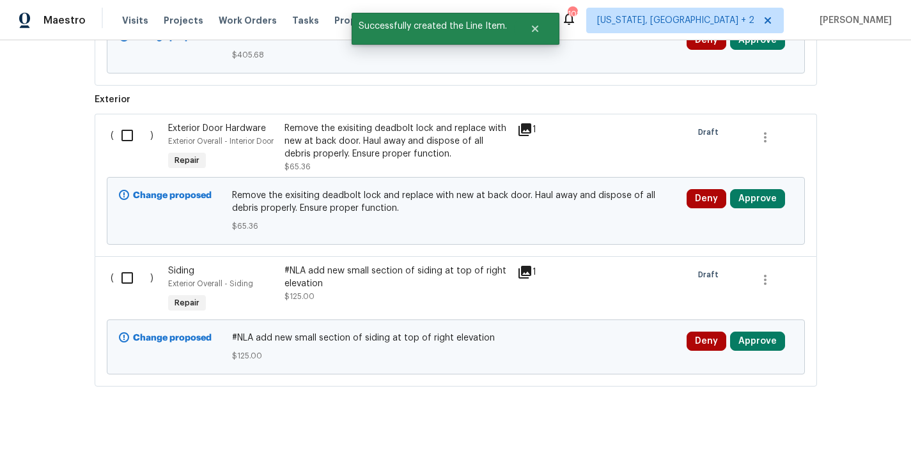
scroll to position [460, 0]
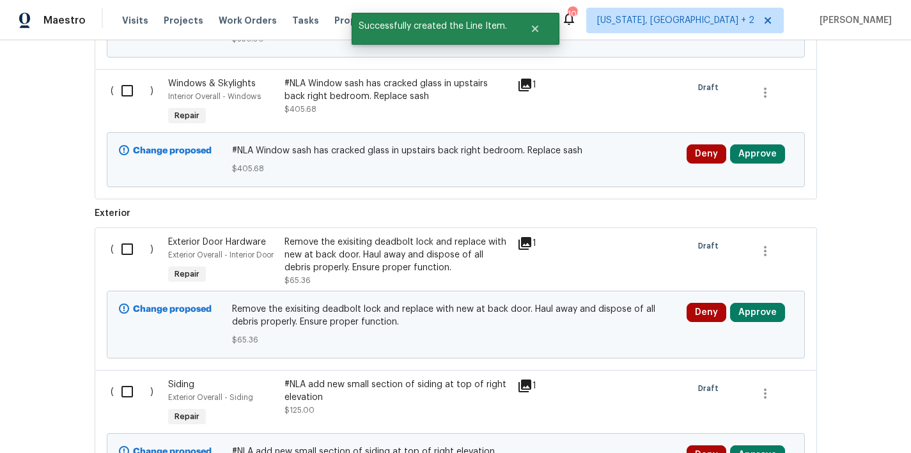
click at [335, 285] on div "Remove the exisiting deadbolt lock and replace with new at back door. Haul away…" at bounding box center [397, 261] width 225 height 51
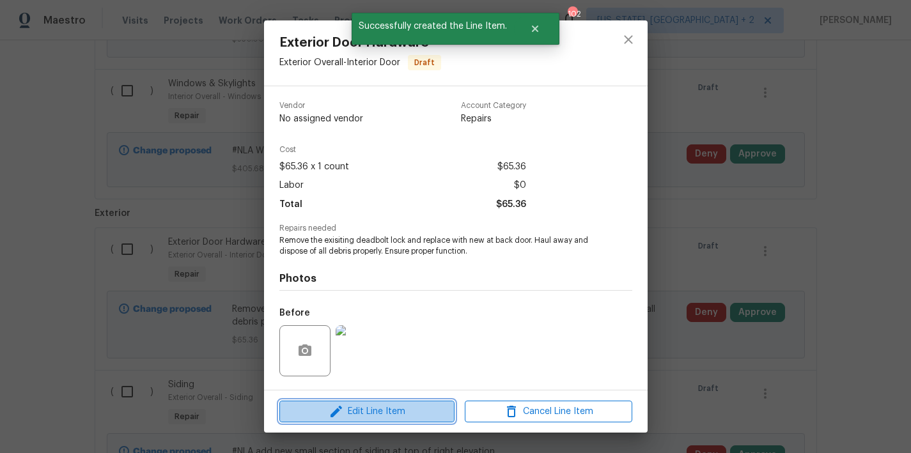
click at [324, 412] on span "Edit Line Item" at bounding box center [367, 412] width 168 height 16
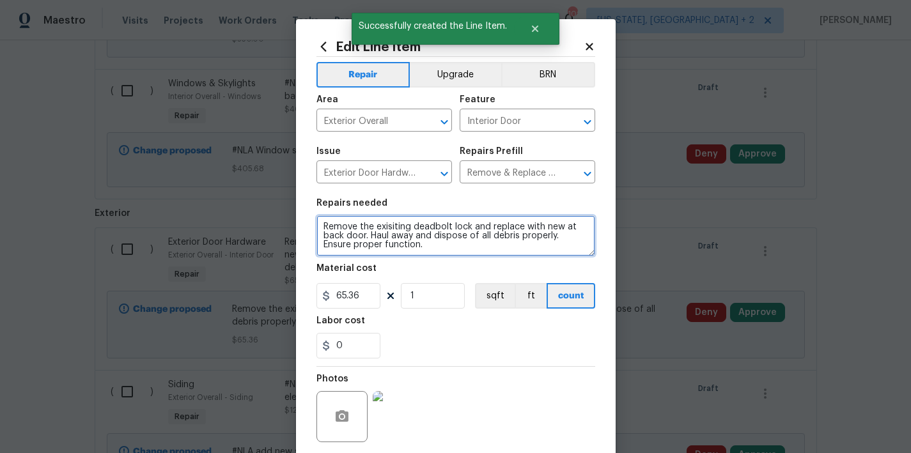
click at [318, 228] on textarea "Remove the exisiting deadbolt lock and replace with new at back door. Haul away…" at bounding box center [456, 236] width 279 height 41
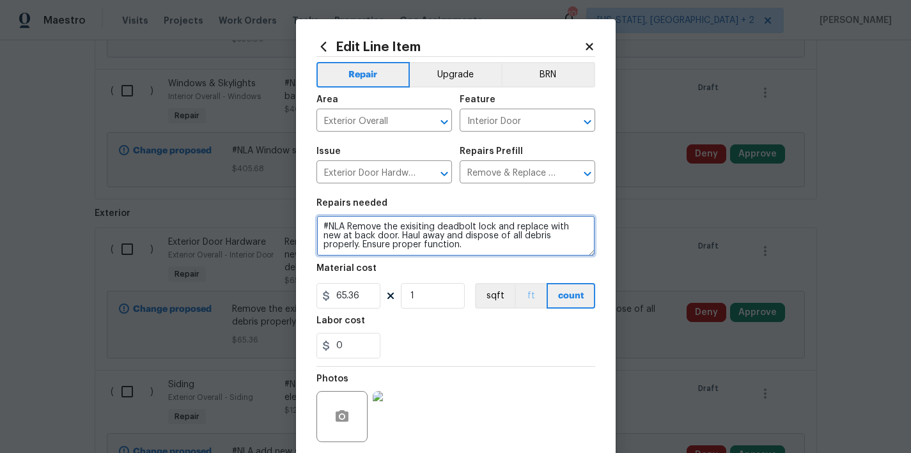
scroll to position [98, 0]
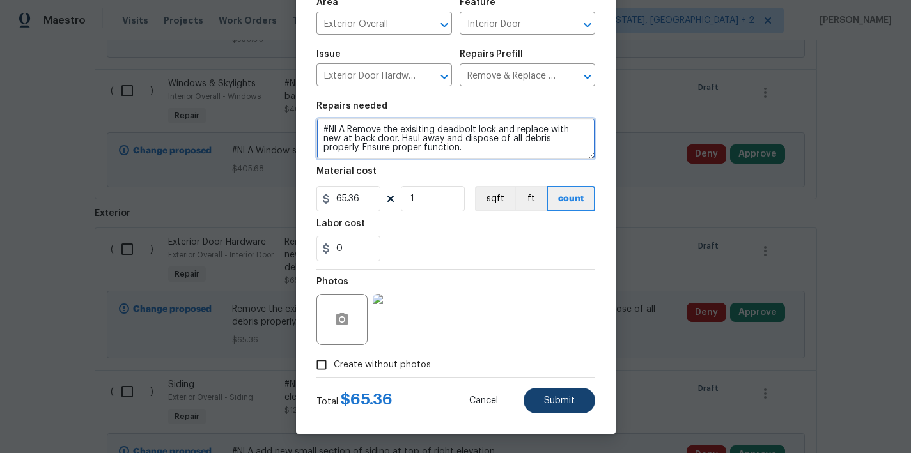
type textarea "#NLA Remove the exisiting deadbolt lock and replace with new at back door. Haul…"
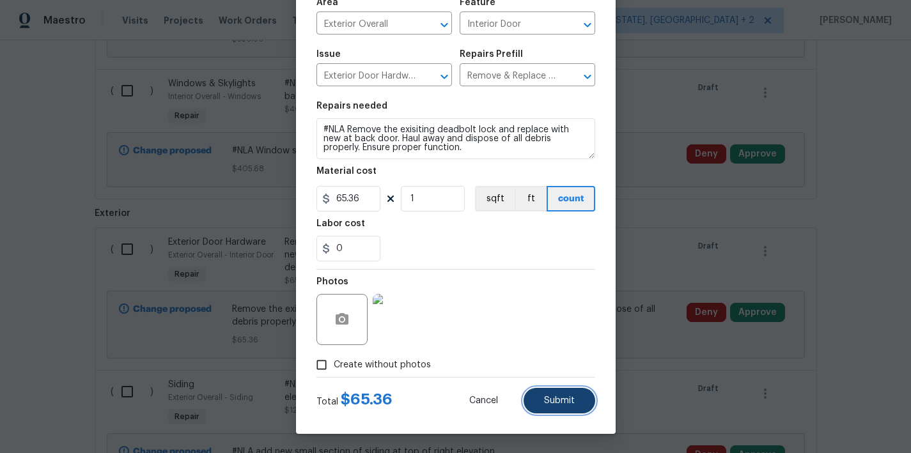
click at [562, 409] on button "Submit" at bounding box center [560, 401] width 72 height 26
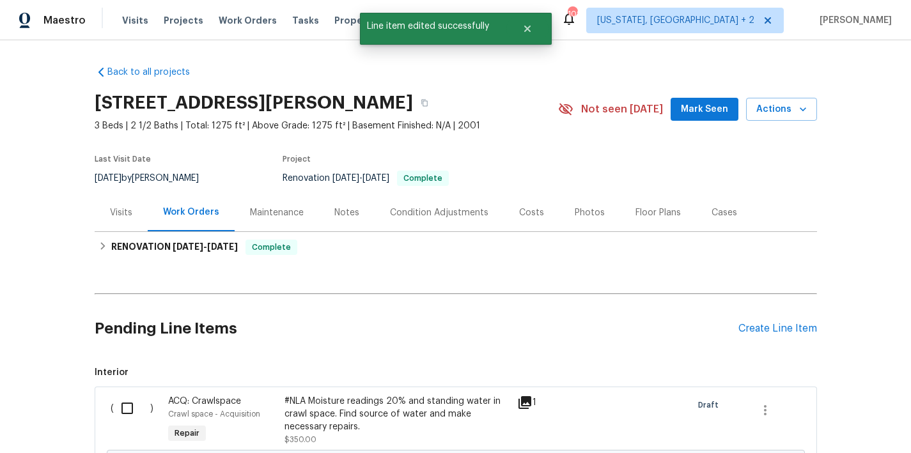
scroll to position [102, 0]
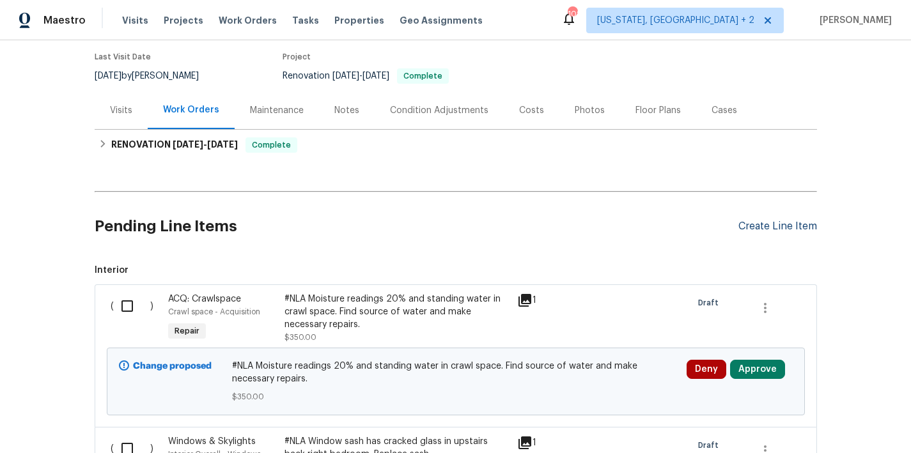
click at [756, 222] on div "Create Line Item" at bounding box center [778, 227] width 79 height 12
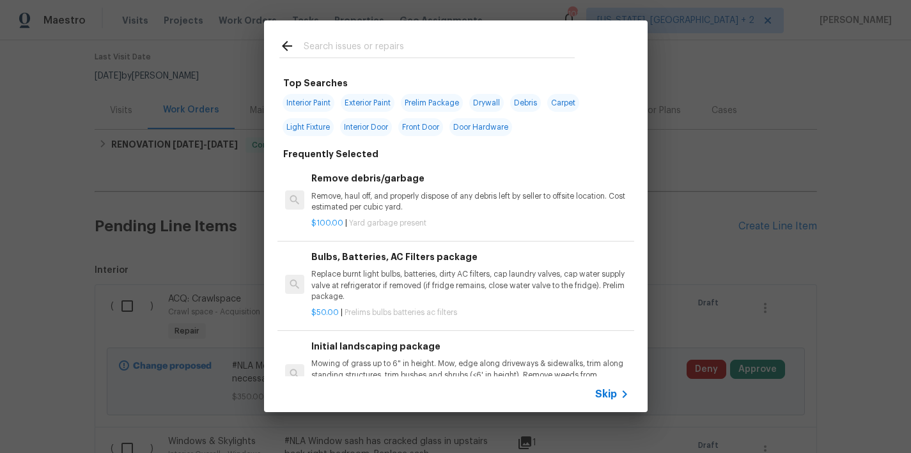
click at [310, 41] on input "text" at bounding box center [439, 47] width 271 height 19
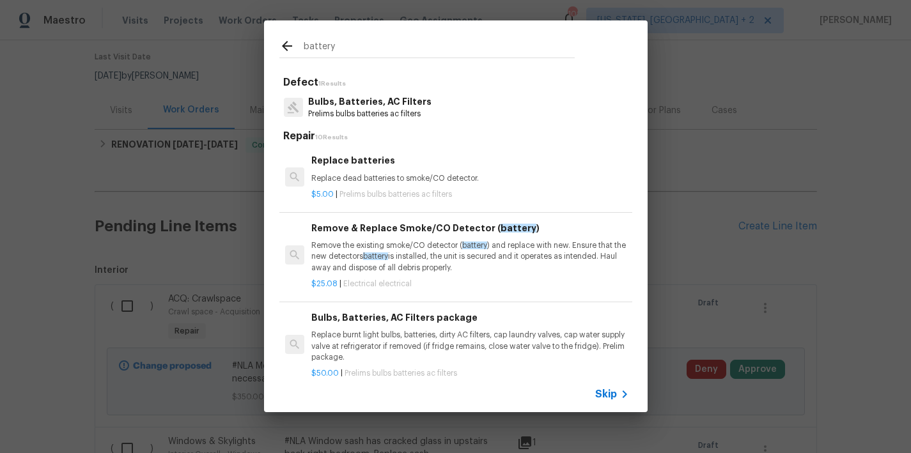
type input "battery"
click at [388, 174] on p "Replace dead batteries to smoke/CO detector." at bounding box center [469, 178] width 317 height 11
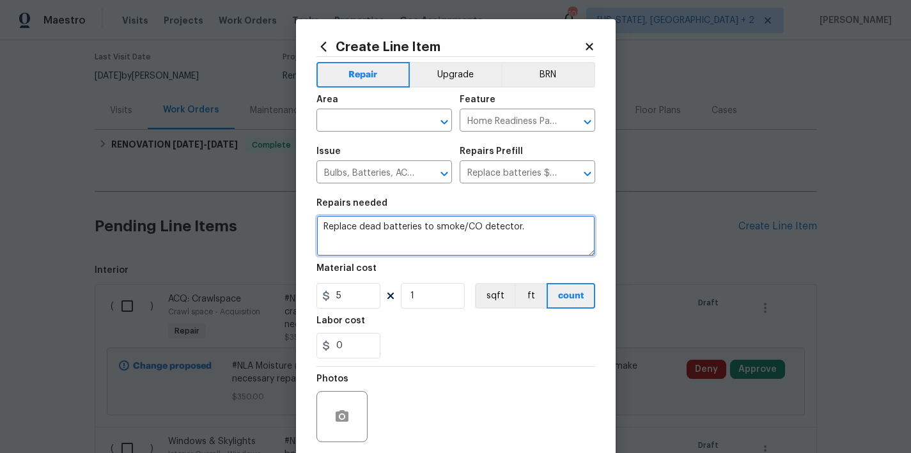
click at [533, 235] on textarea "Replace dead batteries to smoke/CO detector." at bounding box center [456, 236] width 279 height 41
type textarea "Replace dead batteries to smoke/CO detector upstairs"
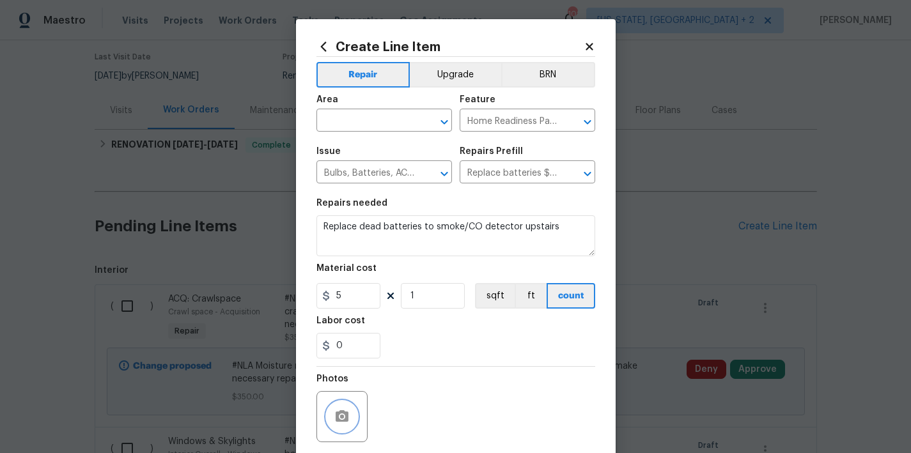
click at [337, 422] on icon "button" at bounding box center [342, 417] width 13 height 12
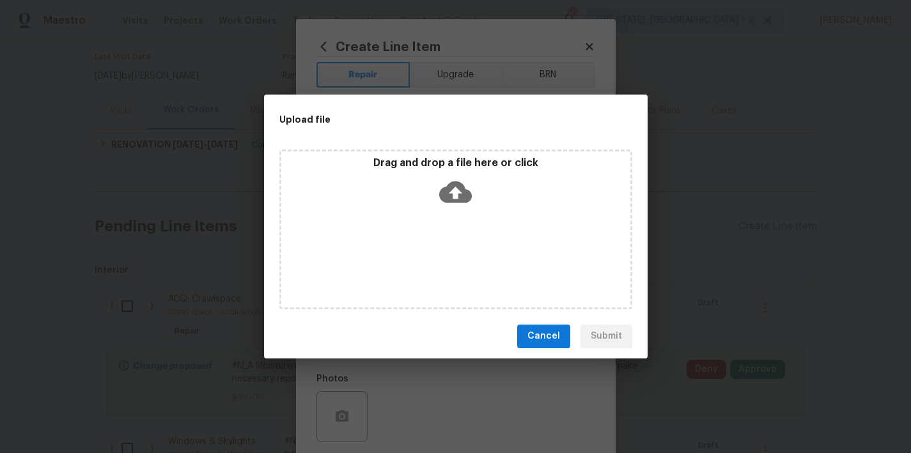
click at [459, 191] on icon at bounding box center [455, 192] width 33 height 33
